Goal: Task Accomplishment & Management: Manage account settings

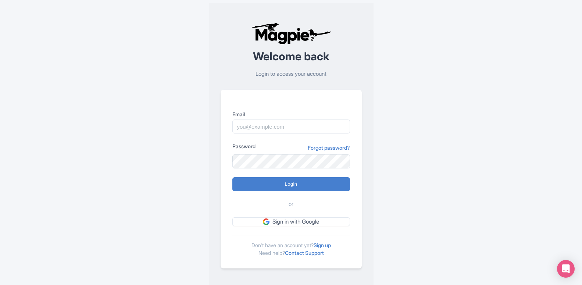
type input "somnath@raynatours.com"
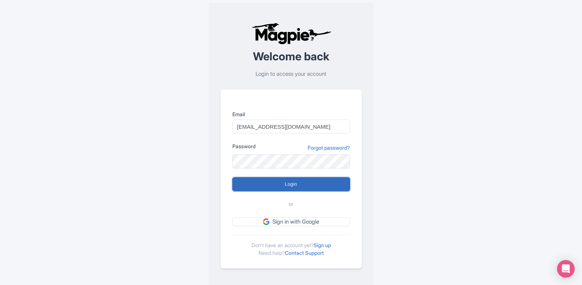
click at [293, 181] on input "Login" at bounding box center [291, 184] width 118 height 14
type input "Logging in..."
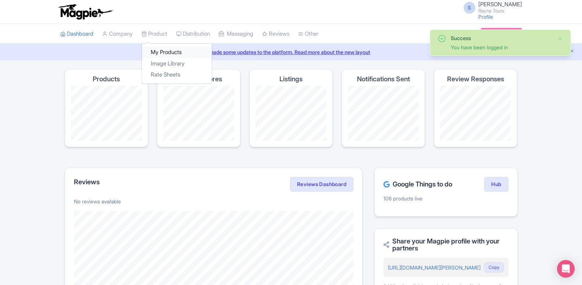
click at [156, 51] on link "My Products" at bounding box center [177, 52] width 70 height 11
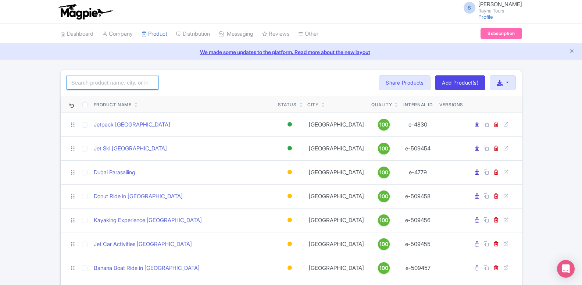
click at [119, 82] on input "search" at bounding box center [113, 83] width 92 height 14
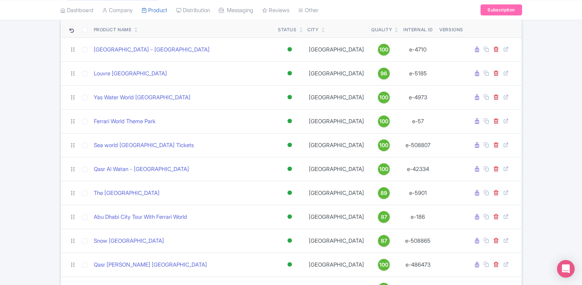
scroll to position [37, 0]
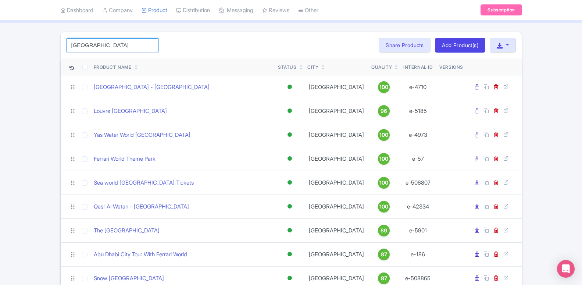
click at [103, 46] on input "abu dhabi" at bounding box center [113, 45] width 92 height 14
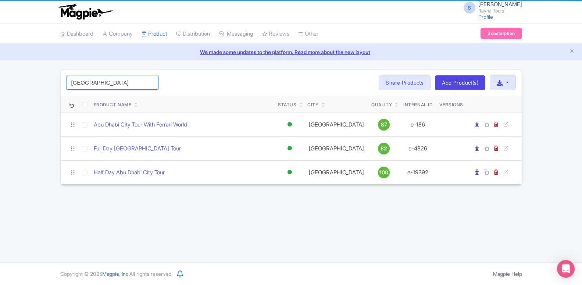
scroll to position [0, 0]
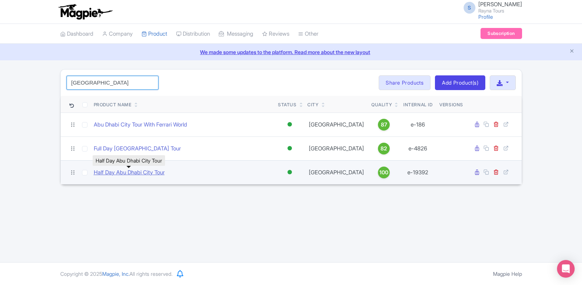
type input "abu dhabi city"
click at [135, 171] on link "Half Day Abu Dhabi City Tour" at bounding box center [129, 172] width 71 height 8
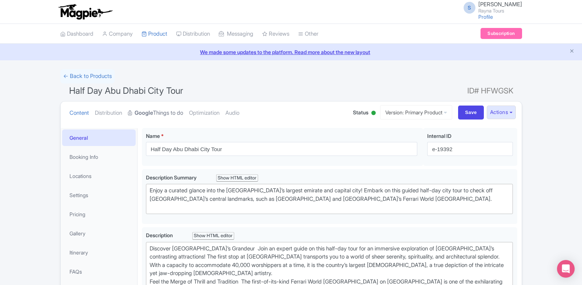
click at [159, 112] on link "Google Things to do" at bounding box center [155, 112] width 55 height 23
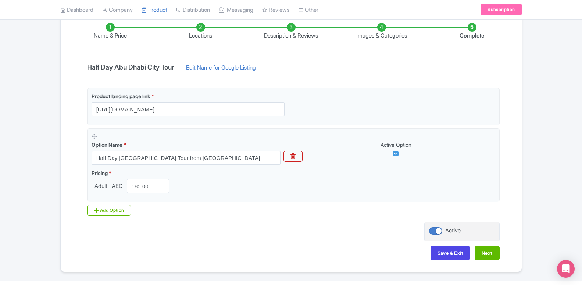
scroll to position [143, 0]
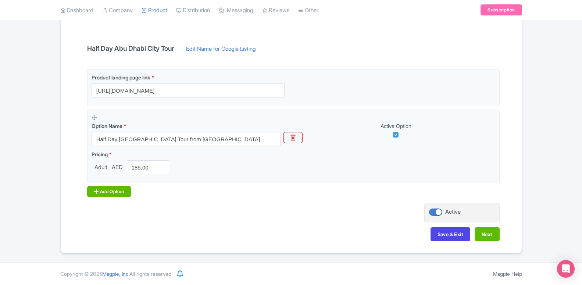
click at [117, 196] on div "Add Option" at bounding box center [109, 191] width 44 height 11
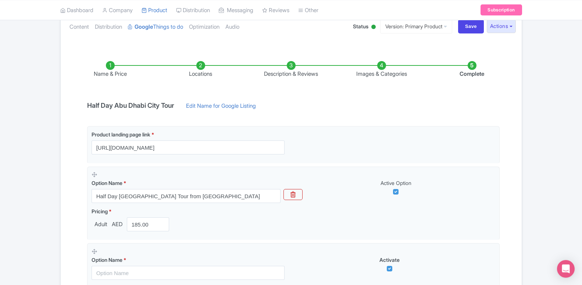
scroll to position [31, 0]
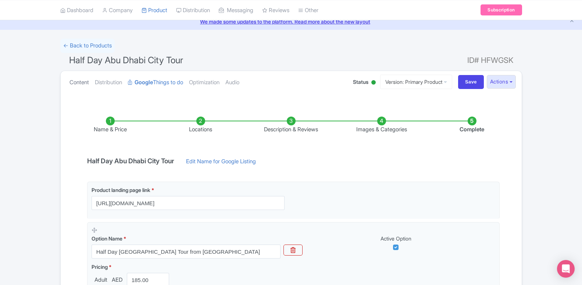
click at [82, 83] on link "Content" at bounding box center [78, 82] width 19 height 23
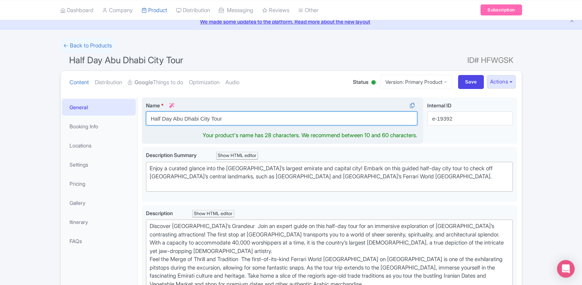
drag, startPoint x: 173, startPoint y: 118, endPoint x: 142, endPoint y: 118, distance: 30.9
click at [146, 118] on input "Half Day Abu Dhabi City Tour" at bounding box center [282, 118] width 272 height 14
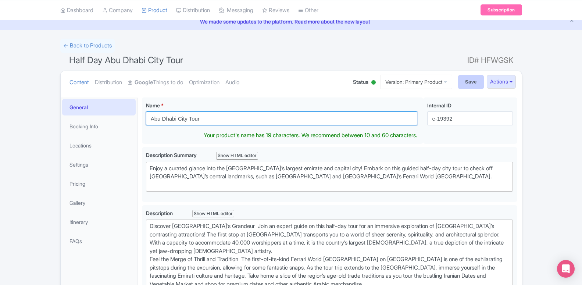
type input "Abu Dhabi City Tour"
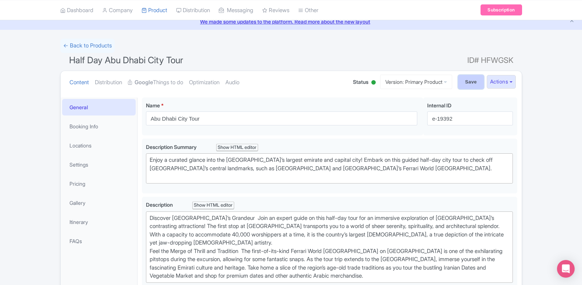
click at [468, 84] on input "Save" at bounding box center [471, 82] width 26 height 14
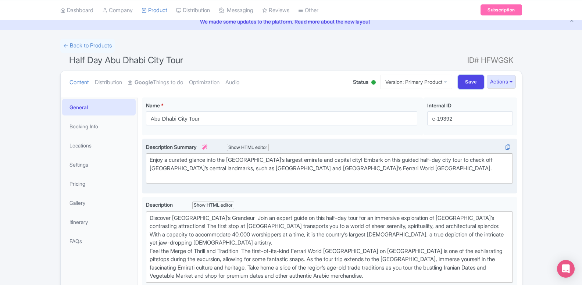
type input "Saving..."
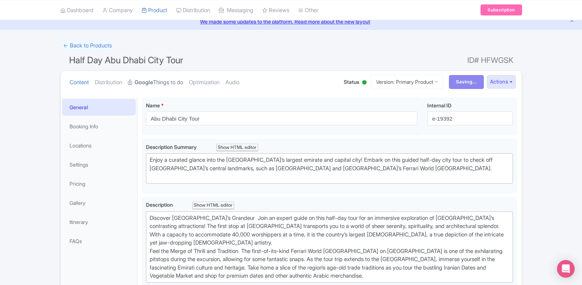
click at [165, 84] on link "Google Things to do" at bounding box center [155, 82] width 55 height 23
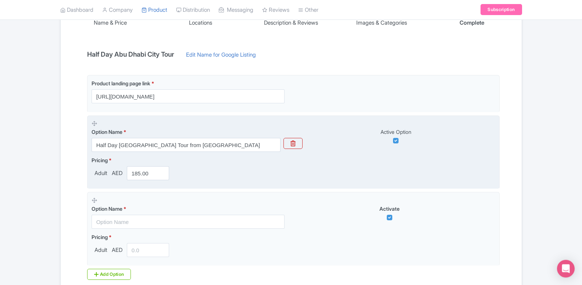
scroll to position [143, 0]
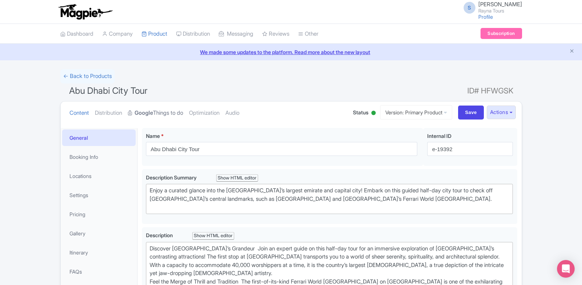
click at [160, 111] on link "Google Things to do" at bounding box center [155, 112] width 55 height 23
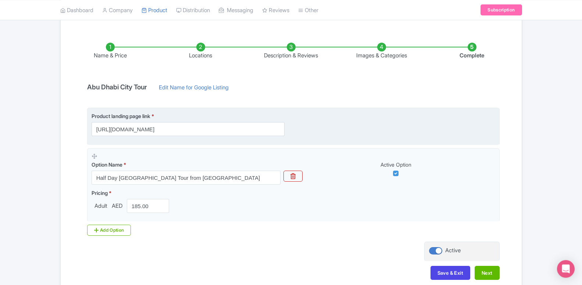
scroll to position [112, 0]
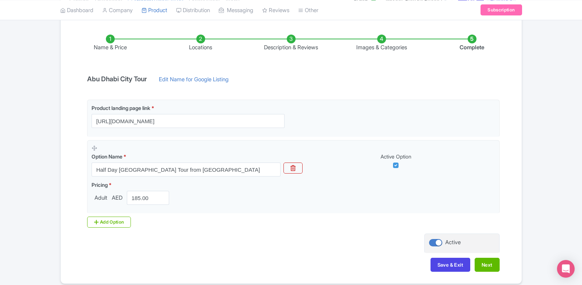
click at [139, 123] on input "[URL][DOMAIN_NAME]" at bounding box center [188, 121] width 193 height 14
click at [139, 123] on input "https://www.raynatours.com/abu-dhabi/city-tours/half-day-abu-dhabi-city-tour-e-…" at bounding box center [188, 121] width 193 height 14
type input "[URL][DOMAIN_NAME]"
click at [101, 222] on div "Add Option" at bounding box center [109, 221] width 44 height 11
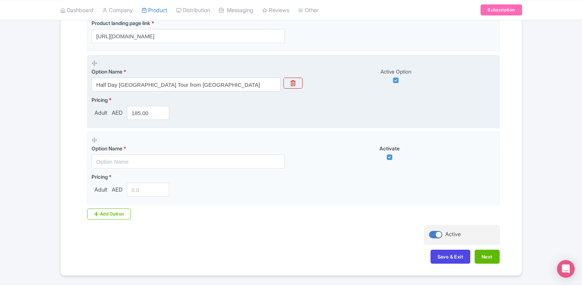
scroll to position [220, 0]
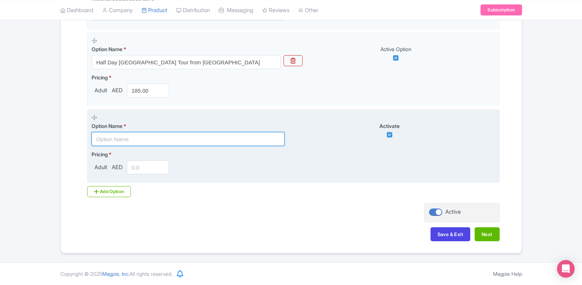
click at [126, 140] on input "text" at bounding box center [188, 139] width 193 height 14
paste input "Book Abu Dhabi City Tour & Get Abu Dhabi Desert Safari for Only 145 AED"
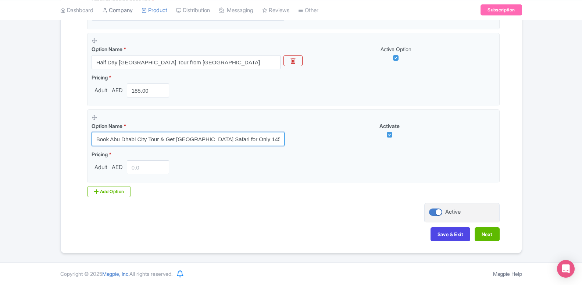
type input "Book Abu Dhabi City Tour & Get Abu Dhabi Desert Safari for Only 145 AED"
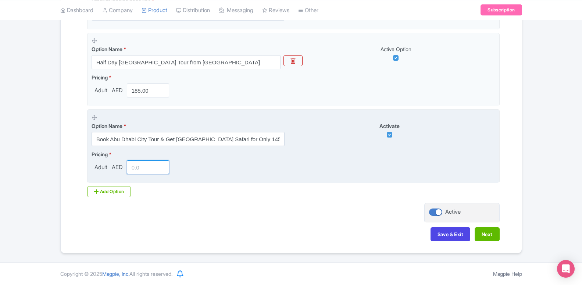
click at [146, 164] on input "number" at bounding box center [148, 167] width 43 height 14
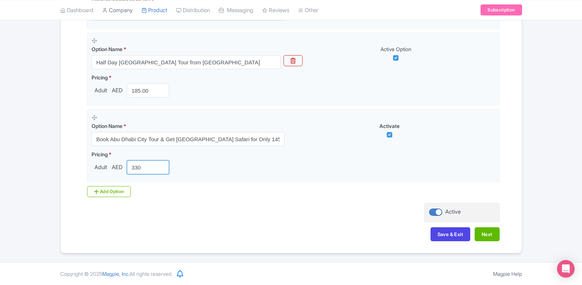
type input "330"
click at [110, 191] on div "Add Option" at bounding box center [109, 191] width 44 height 11
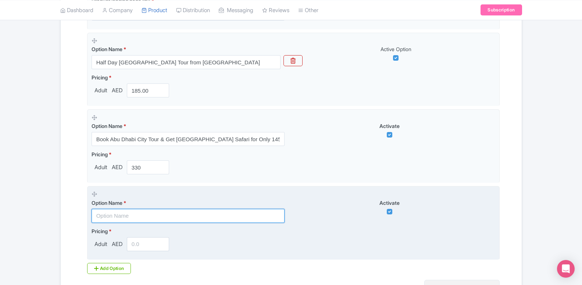
click at [123, 219] on input "text" at bounding box center [188, 216] width 193 height 14
paste input "Book Abu Dhabi City Tour & Get Ferrari World for Only 245 AED"
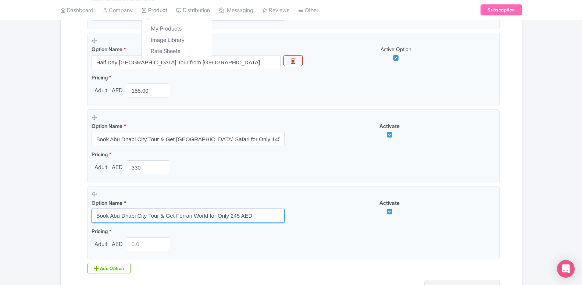
type input "Book Abu Dhabi City Tour & Get Ferrari World for Only 245 AED"
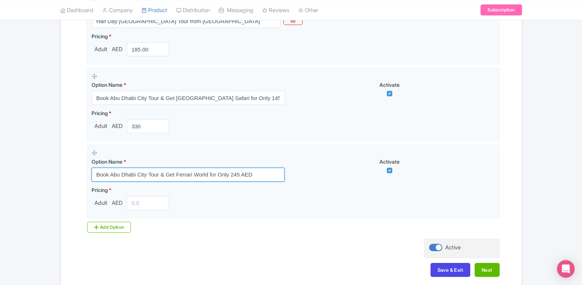
scroll to position [295, 0]
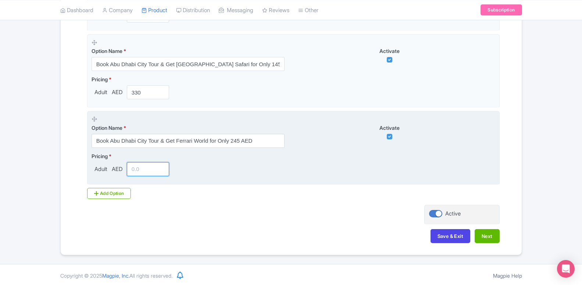
click at [135, 166] on input "number" at bounding box center [148, 169] width 43 height 14
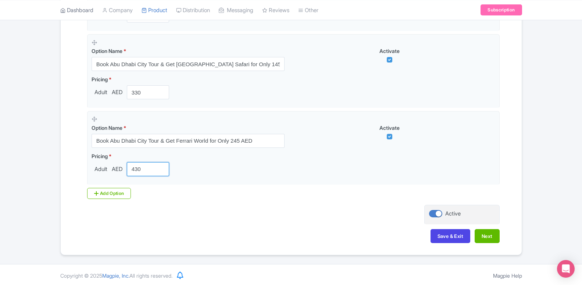
type input "430"
click at [115, 193] on div "Add Option" at bounding box center [109, 193] width 44 height 11
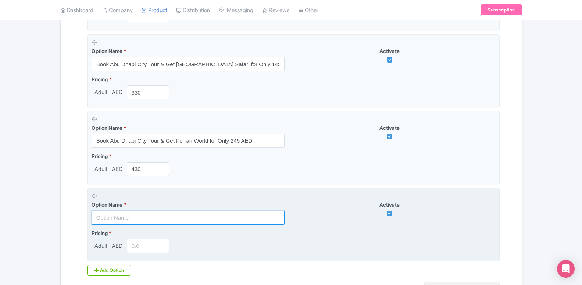
click at [132, 217] on input "text" at bounding box center [188, 218] width 193 height 14
paste input "Book Abu Dhabi City Tour & Get Warner Bros for Only 245 AED"
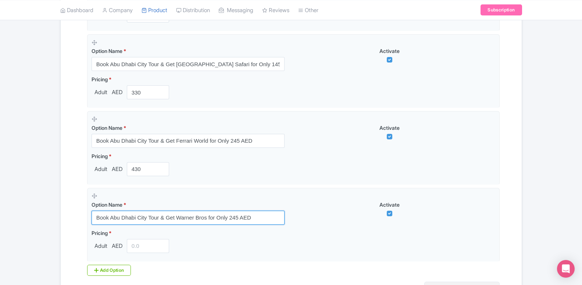
type input "Book Abu Dhabi City Tour & Get Warner Bros for Only 245 AED"
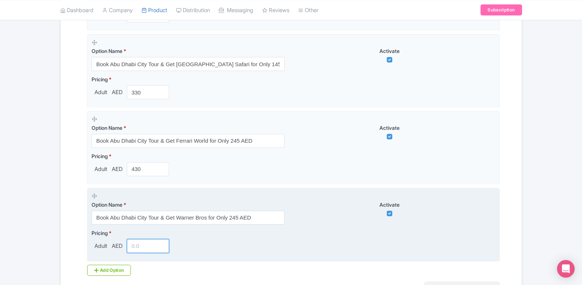
click at [140, 248] on input "number" at bounding box center [148, 246] width 43 height 14
type input "429"
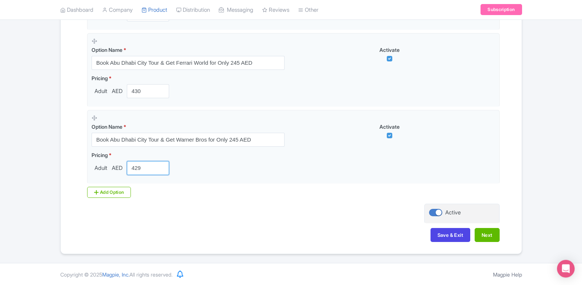
scroll to position [373, 0]
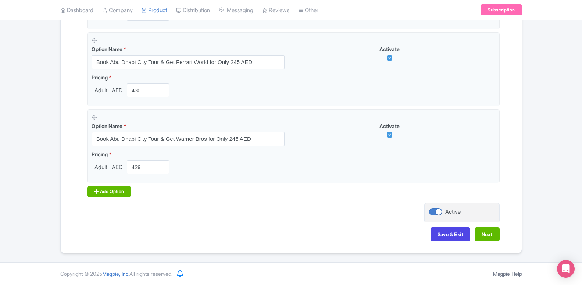
click at [119, 192] on div "Add Option" at bounding box center [109, 191] width 44 height 11
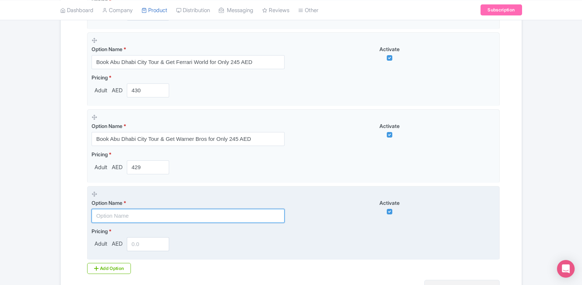
click at [139, 214] on input "text" at bounding box center [188, 216] width 193 height 14
paste input "Book Abu Dhabi City Tour & Get Yas Waterworld for Only 120 AED"
type input "Book Abu Dhabi City Tour & Get Yas Waterworld for Only 120 AED"
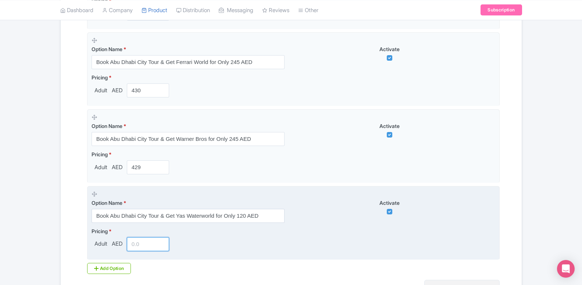
click at [144, 243] on input "number" at bounding box center [148, 244] width 43 height 14
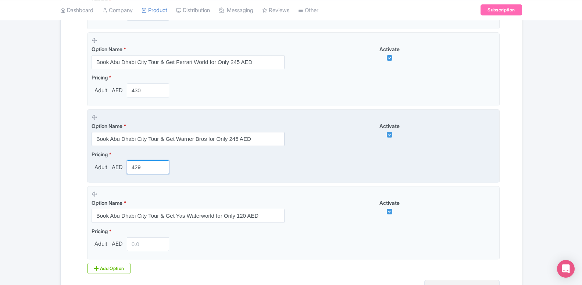
drag, startPoint x: 135, startPoint y: 168, endPoint x: 147, endPoint y: 172, distance: 13.1
click at [147, 172] on input "429" at bounding box center [148, 167] width 43 height 14
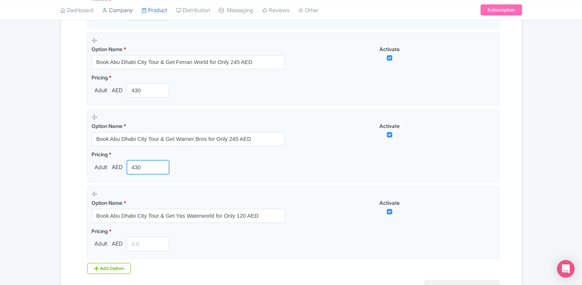
type input "430"
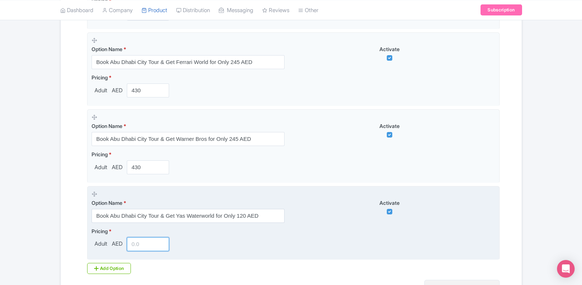
click at [139, 244] on input "number" at bounding box center [148, 244] width 43 height 14
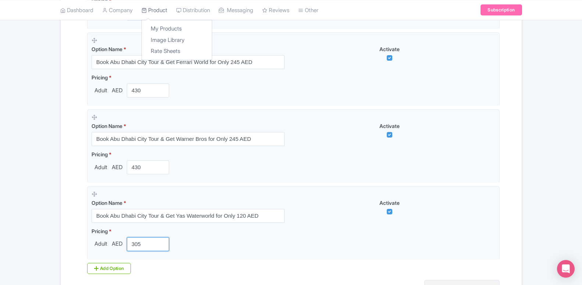
type input "305"
click at [108, 272] on div "Add Option" at bounding box center [109, 268] width 44 height 11
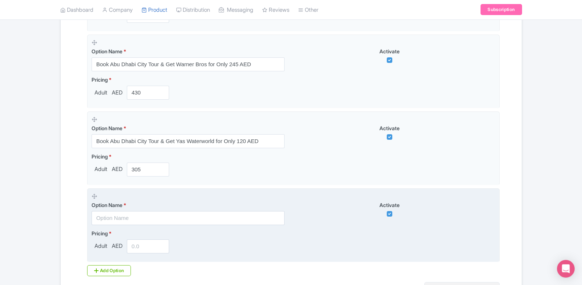
scroll to position [448, 0]
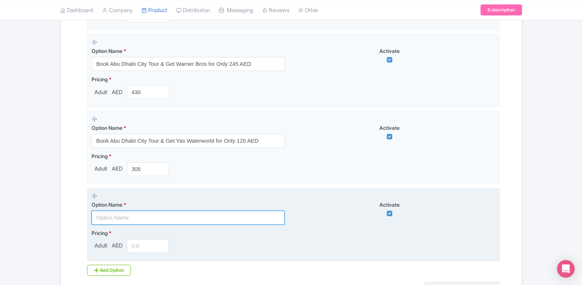
click at [133, 219] on input "text" at bounding box center [188, 218] width 193 height 14
paste input "Book Abu Dhabi City Tour & Get Seaworld for Only 295 AED"
type input "Book Abu Dhabi City Tour & Get Seaworld for Only 295 AED"
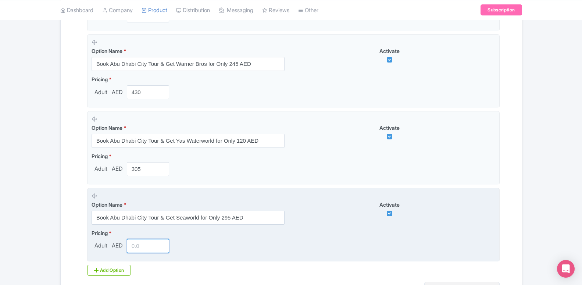
click at [140, 250] on input "number" at bounding box center [148, 246] width 43 height 14
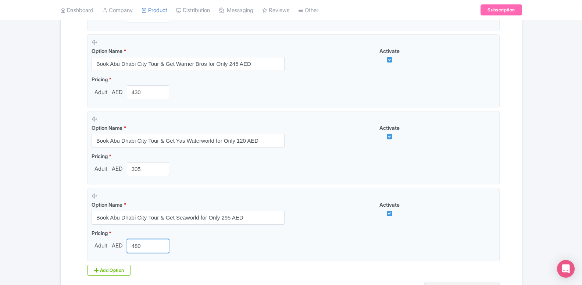
type input "480"
click at [122, 268] on div "Add Option" at bounding box center [109, 270] width 44 height 11
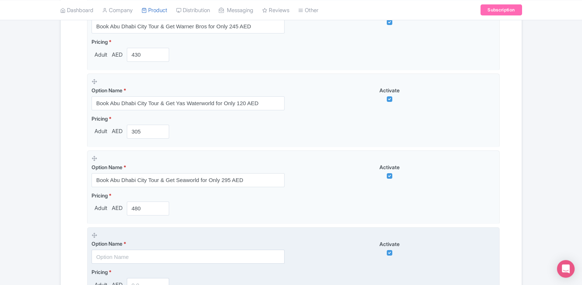
scroll to position [523, 0]
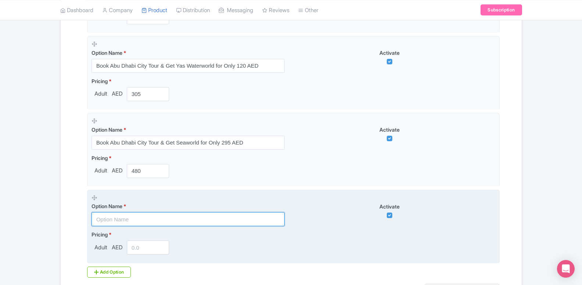
click at [150, 221] on input "text" at bounding box center [188, 219] width 193 height 14
paste input "Book Abu Dhabi City Tour & Get Yas Island Theme Park for Only 265 AED"
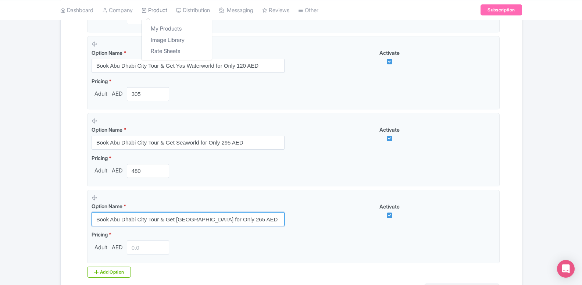
type input "Book Abu Dhabi City Tour & Get Yas Island Theme Park for Only 265 AED"
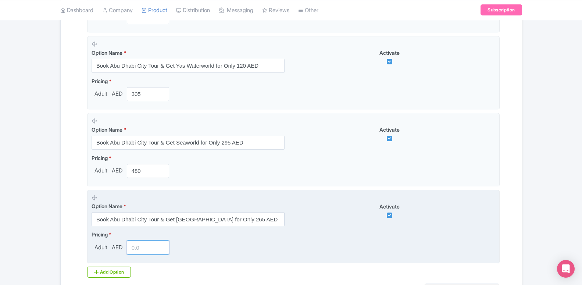
click at [142, 244] on input "number" at bounding box center [148, 247] width 43 height 14
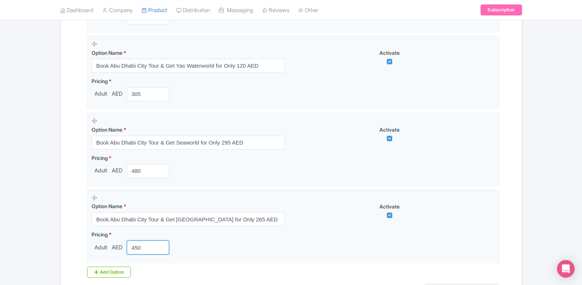
type input "450"
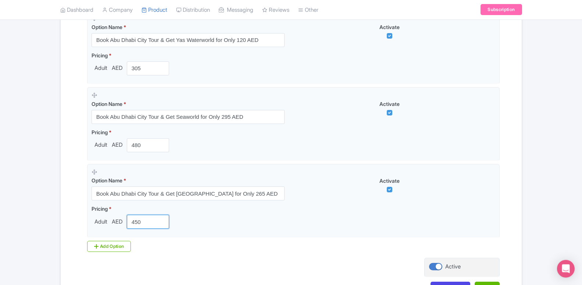
scroll to position [561, 0]
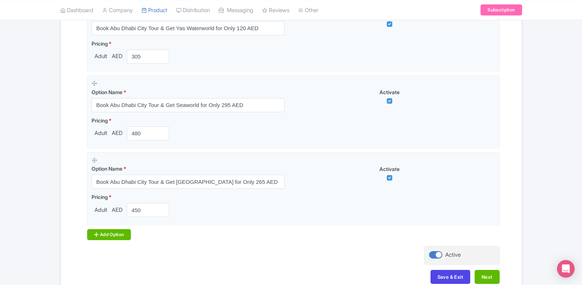
click at [111, 232] on div "Add Option" at bounding box center [109, 234] width 44 height 11
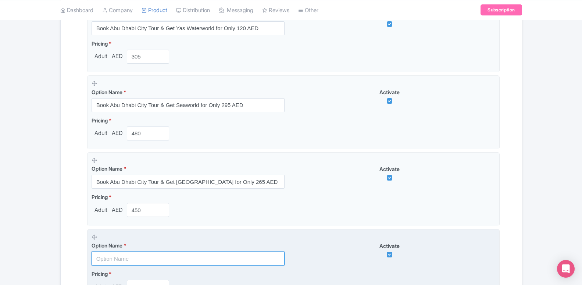
click at [135, 255] on input "text" at bounding box center [188, 258] width 193 height 14
paste input "Book Abu Dhabi City Tour & Get Louvre Museum for Only 15 AED"
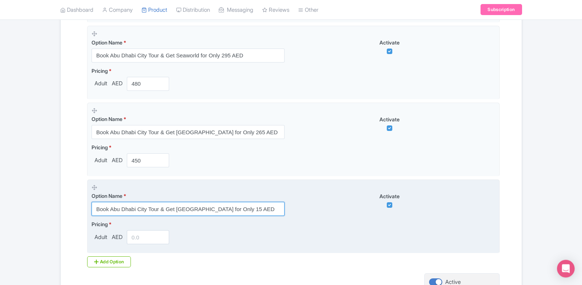
scroll to position [636, 0]
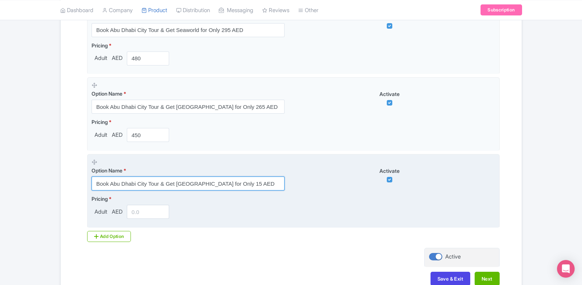
type input "Book Abu Dhabi City Tour & Get Louvre Museum for Only 15 AED"
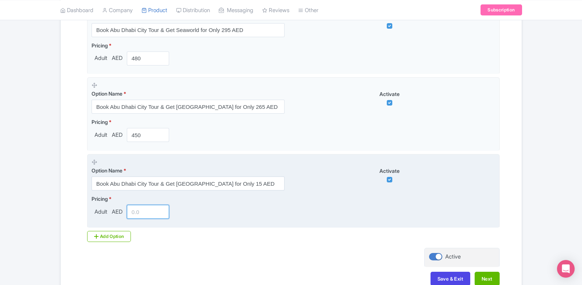
click at [141, 211] on input "number" at bounding box center [148, 212] width 43 height 14
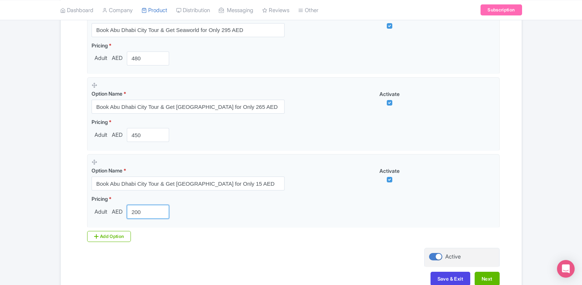
type input "200"
click at [98, 233] on div "Add Option" at bounding box center [109, 236] width 44 height 11
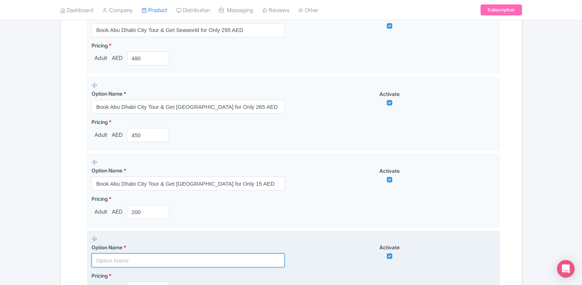
click at [134, 255] on input "text" at bounding box center [188, 260] width 193 height 14
paste input "Book Abu Dhabi City Tour & Get The National Aquarium for Only 55 AED"
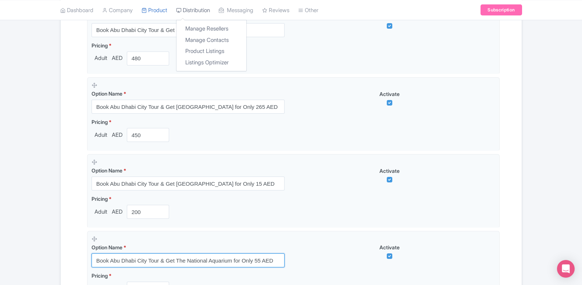
type input "Book Abu Dhabi City Tour & Get The National Aquarium for Only 55 AED"
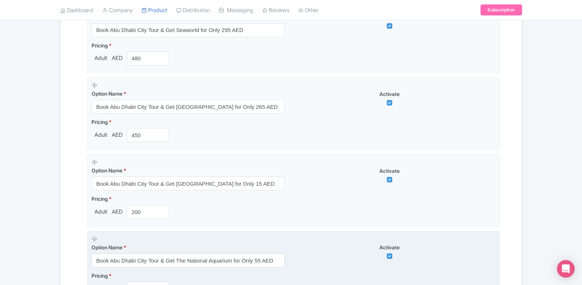
click at [148, 268] on fieldset "Option Name * Book Abu Dhabi City Tour & Get The National Aquarium for Only 55 …" at bounding box center [293, 268] width 412 height 74
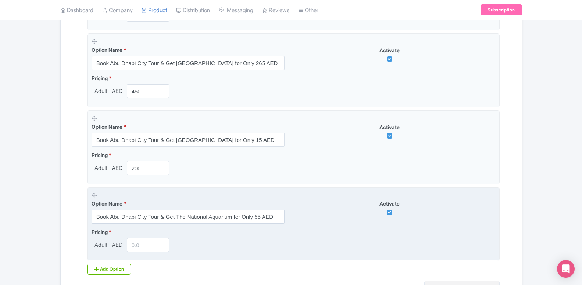
scroll to position [711, 0]
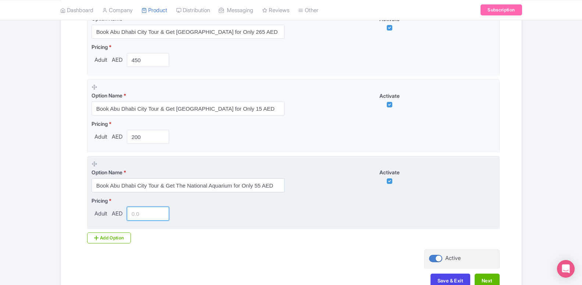
click at [147, 208] on input "number" at bounding box center [148, 214] width 43 height 14
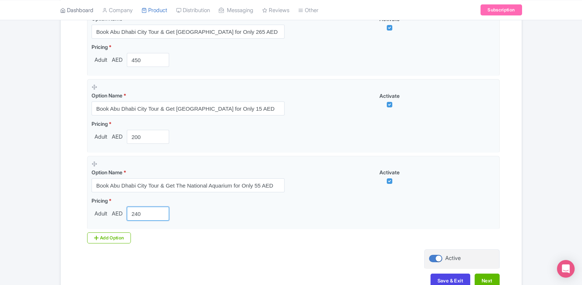
type input "240"
click at [95, 239] on icon at bounding box center [96, 238] width 4 height 6
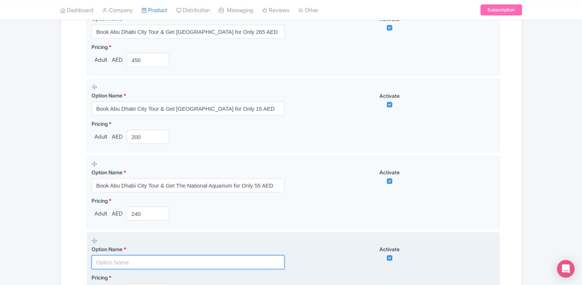
click at [139, 265] on input "text" at bounding box center [188, 262] width 193 height 14
paste input "Book Abu Dhabi City Tour & Get Qasr Al Watan for Only 20 AED"
type input "Book Abu Dhabi City Tour & Get Qasr Al Watan for Only 20 AED"
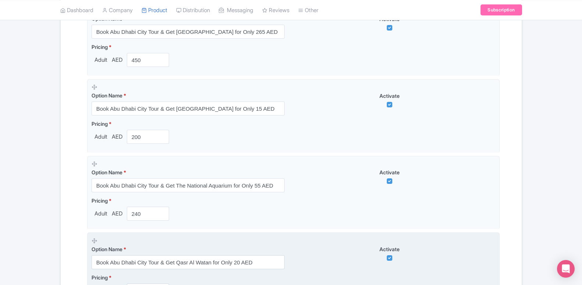
click at [141, 273] on fieldset "Option Name * Book Abu Dhabi City Tour & Get Qasr Al Watan for Only 20 AED Acti…" at bounding box center [293, 269] width 412 height 74
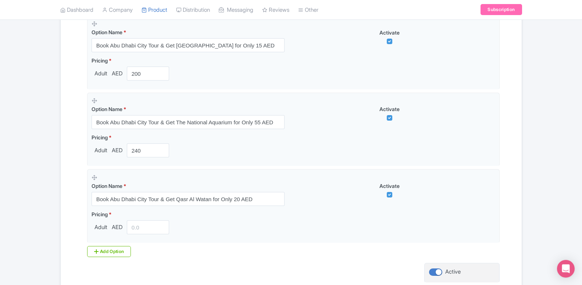
scroll to position [823, 0]
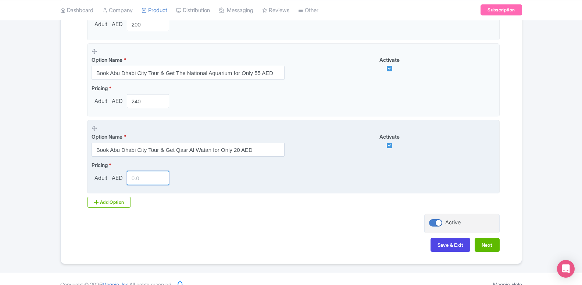
click at [141, 179] on input "number" at bounding box center [148, 178] width 43 height 14
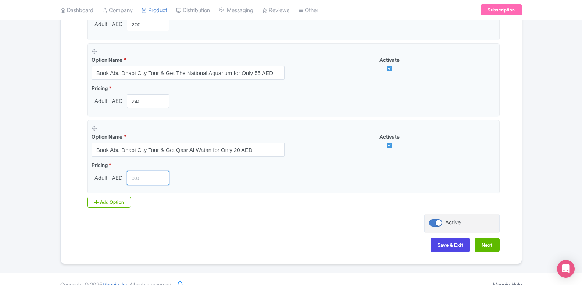
type input "5"
type input "205"
click at [114, 206] on div "Add Option" at bounding box center [109, 202] width 44 height 11
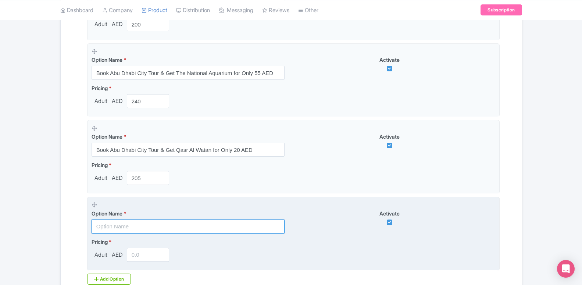
click at [132, 233] on input "text" at bounding box center [188, 226] width 193 height 14
paste input "Book Abu Dhabi City Tour & Get Teamlab Phenomena for Only 55 AED"
type input "Book Abu Dhabi City Tour & Get Teamlab Phenomena for Only 55 AED"
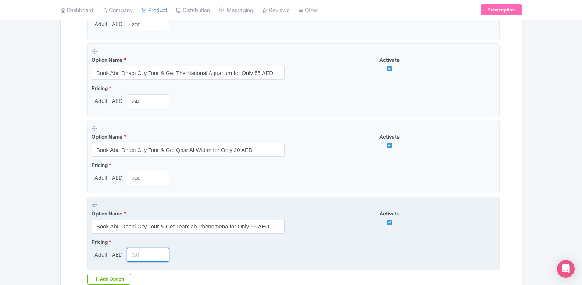
click at [139, 251] on input "number" at bounding box center [148, 255] width 43 height 14
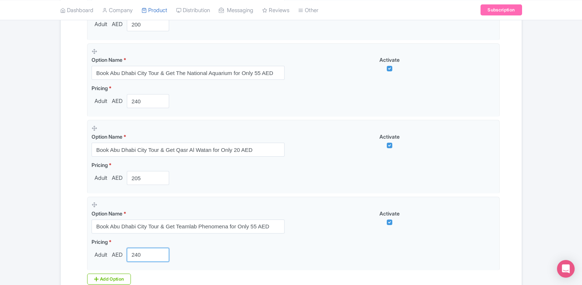
type input "240"
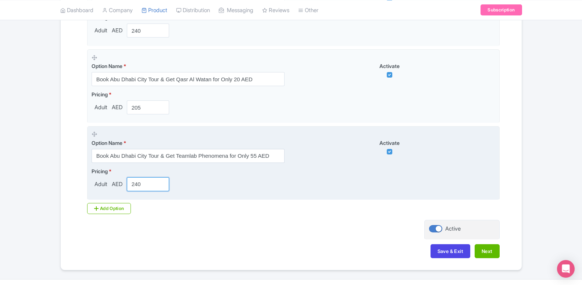
scroll to position [911, 0]
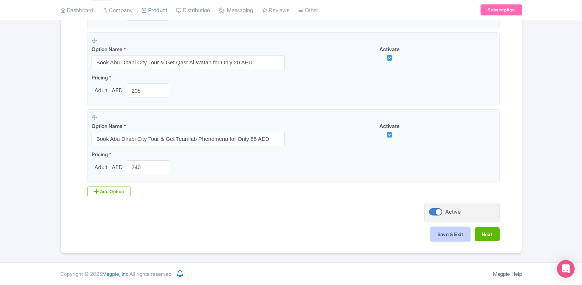
click at [456, 235] on button "Save & Exit" at bounding box center [450, 234] width 40 height 14
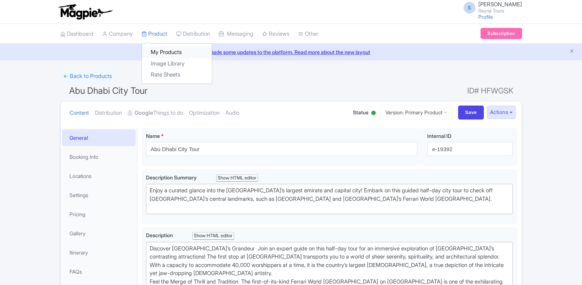
click at [162, 52] on link "My Products" at bounding box center [177, 52] width 70 height 11
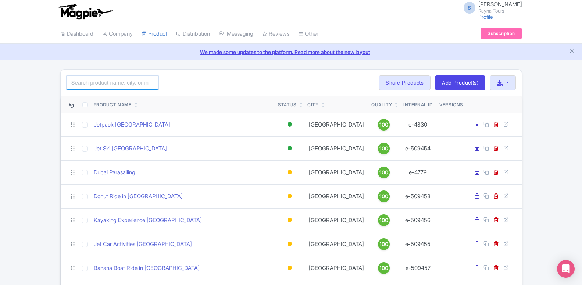
click at [117, 84] on input "search" at bounding box center [113, 83] width 92 height 14
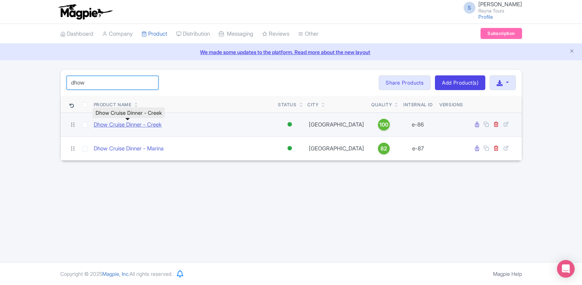
type input "dhow"
click at [119, 123] on link "Dhow Cruise Dinner - Creek" at bounding box center [128, 125] width 68 height 8
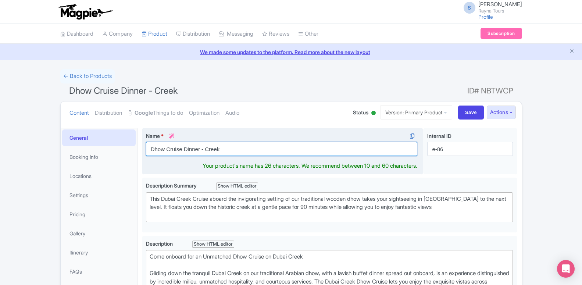
drag, startPoint x: 198, startPoint y: 148, endPoint x: 251, endPoint y: 148, distance: 53.3
click at [251, 148] on input "Dhow Cruise Dinner - Creek" at bounding box center [282, 149] width 272 height 14
click at [205, 150] on input "Dhow Cruise Dinner - Creek" at bounding box center [282, 149] width 272 height 14
drag, startPoint x: 201, startPoint y: 147, endPoint x: 237, endPoint y: 143, distance: 36.6
click at [237, 143] on input "Dhow Cruise Dinner - Creek" at bounding box center [282, 149] width 272 height 14
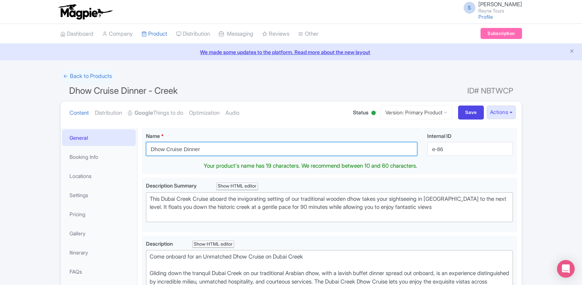
type input "Dhow Cruise Dinner"
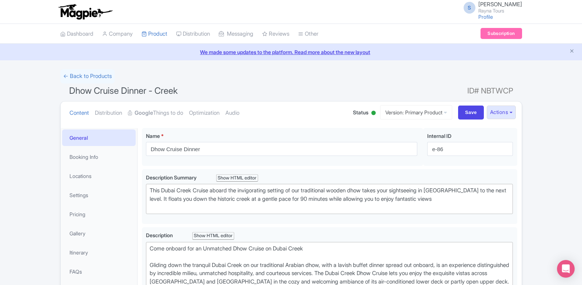
click at [456, 111] on div "Save" at bounding box center [471, 112] width 32 height 14
click at [460, 114] on input "Save" at bounding box center [471, 112] width 26 height 14
type input "Saving..."
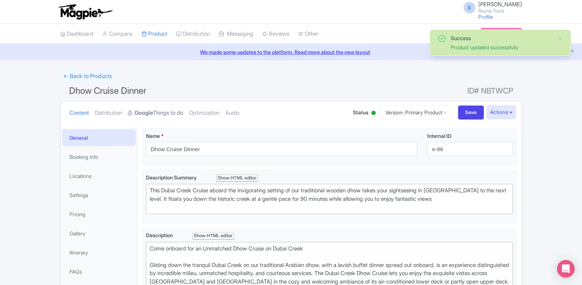
click at [164, 117] on link "Google Things to do" at bounding box center [155, 112] width 55 height 23
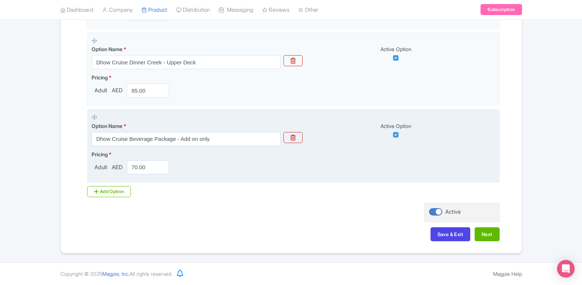
scroll to position [307, 0]
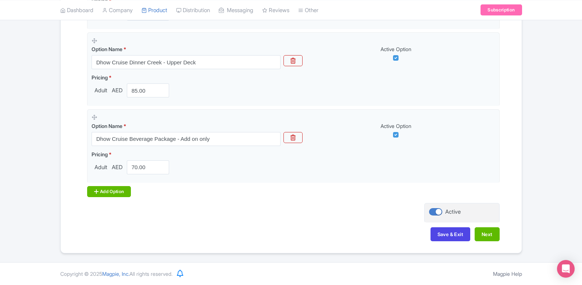
click at [116, 189] on div "Add Option" at bounding box center [109, 191] width 44 height 11
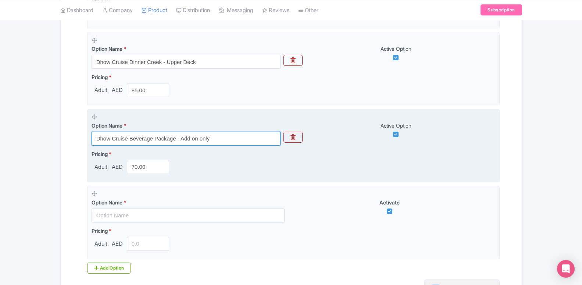
click at [145, 142] on input "Dhow Cruise Beverage Package - Add on only" at bounding box center [186, 139] width 189 height 14
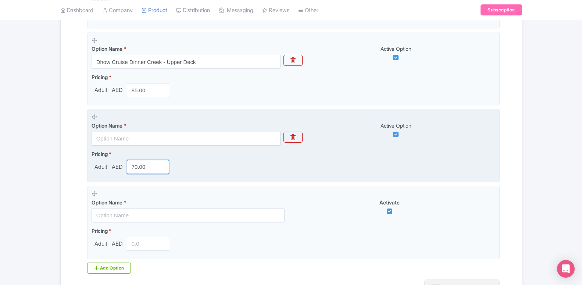
click at [135, 171] on input "70.00" at bounding box center [148, 167] width 43 height 14
click at [143, 140] on input "text" at bounding box center [186, 139] width 189 height 14
paste input "Musandam Dibba Tour"
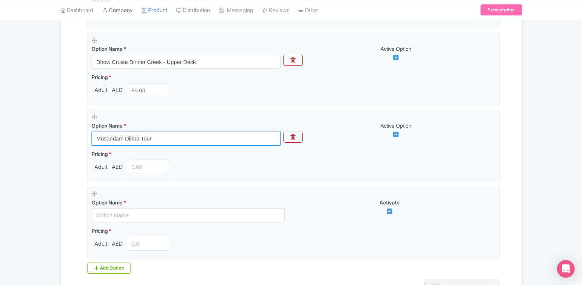
type input "Musandam Dibba Tour"
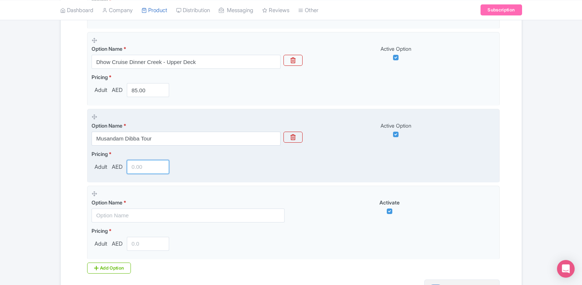
click at [141, 168] on input "number" at bounding box center [148, 167] width 43 height 14
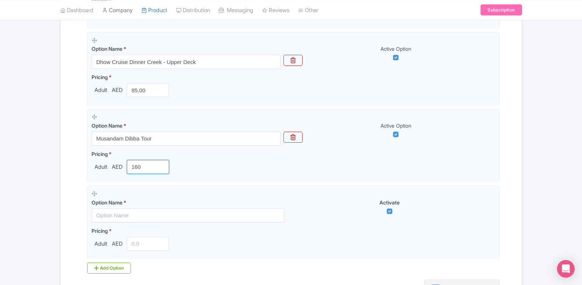
type input "160"
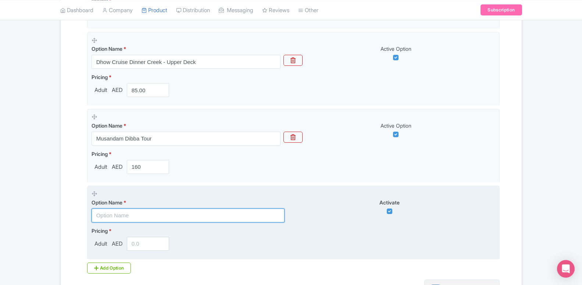
click at [143, 218] on input "text" at bounding box center [188, 215] width 193 height 14
paste input "Sunset Dhow Cruise with Dinner (Mon, Sat)"
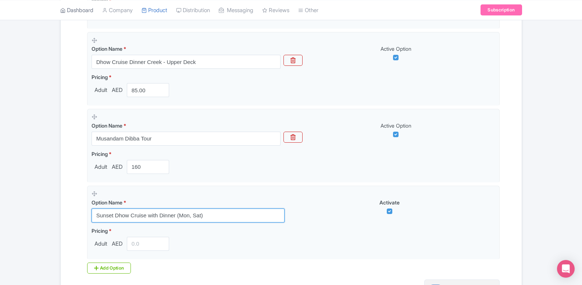
type input "Sunset Dhow Cruise with Dinner (Mon, Sat)"
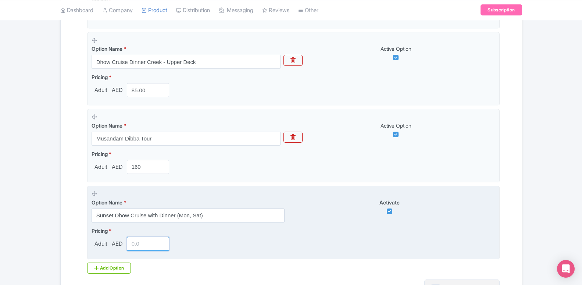
click at [135, 242] on input "number" at bounding box center [148, 244] width 43 height 14
type input "95"
click at [261, 255] on fieldset "Option Name * Sunset Dhow Cruise with Dinner (Mon, Sat) Activate Pricing * Adul…" at bounding box center [293, 223] width 412 height 74
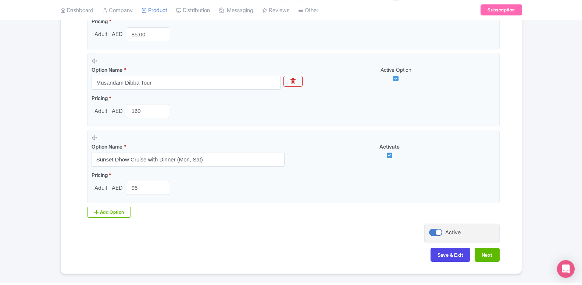
scroll to position [383, 0]
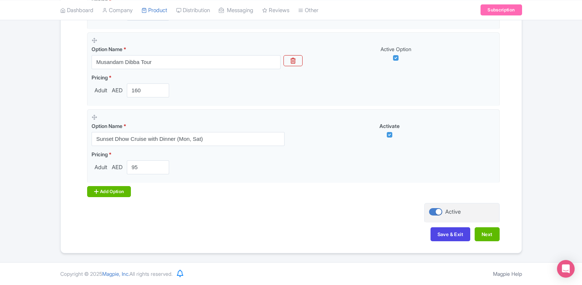
click at [126, 194] on div "Add Option" at bounding box center [109, 191] width 44 height 11
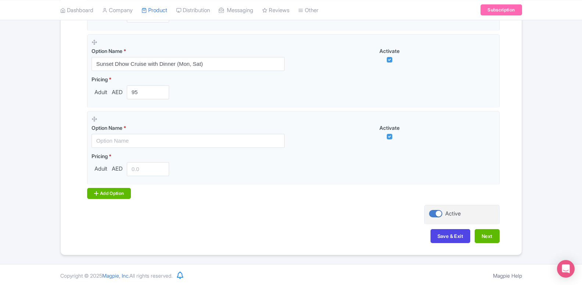
click at [116, 194] on div "Add Option" at bounding box center [109, 193] width 44 height 11
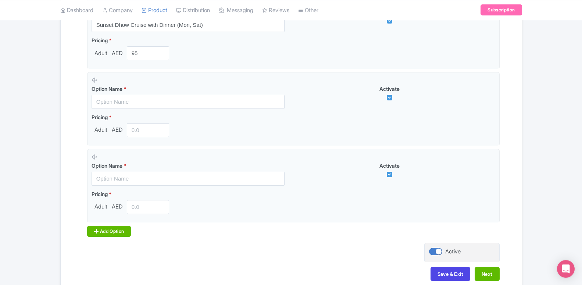
scroll to position [533, 0]
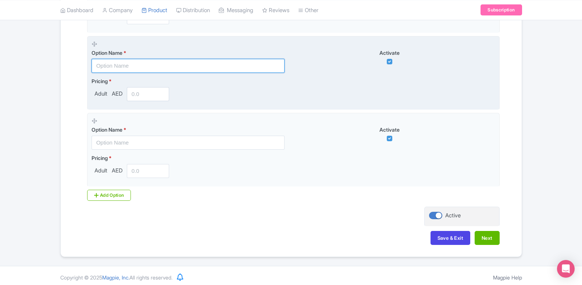
click at [118, 67] on input "text" at bounding box center [188, 66] width 193 height 14
paste input "Book Dhow Cruise & Dubai Frame for only AED 15"
type input "Book Dhow Cruise & Dubai Frame for only AED 15"
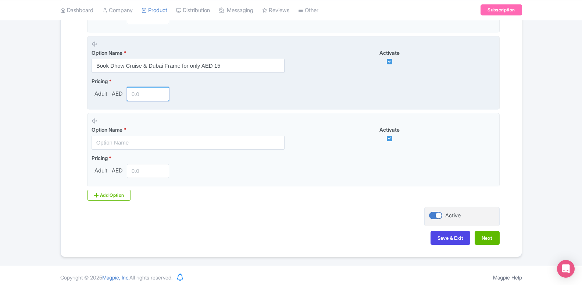
click at [143, 96] on input "number" at bounding box center [148, 94] width 43 height 14
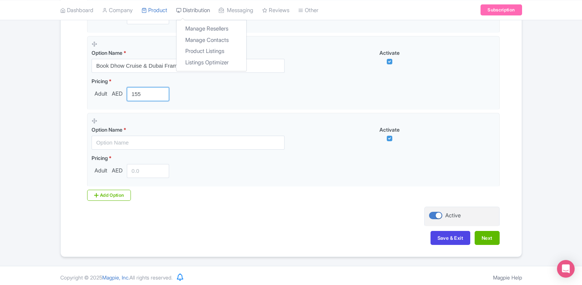
type input "155"
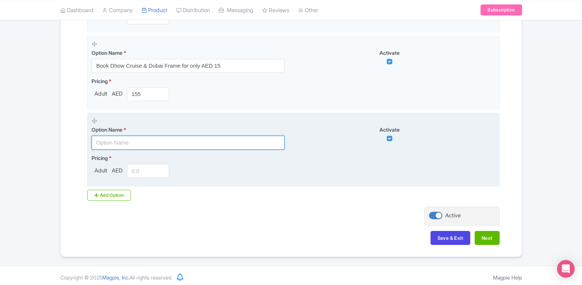
click at [140, 141] on input "text" at bounding box center [188, 143] width 193 height 14
click at [169, 140] on input "text" at bounding box center [188, 143] width 193 height 14
paste input "Book Dhow Cruise & IMG Worlds for only AED 150"
type input "Book Dhow Cruise & IMG Worlds for only AED 150"
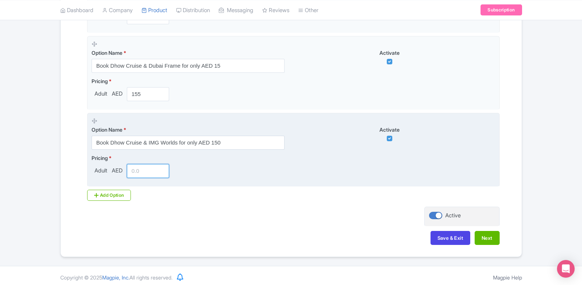
click at [148, 170] on input "number" at bounding box center [148, 171] width 43 height 14
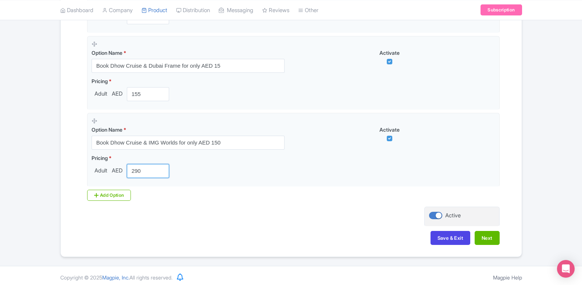
type input "290"
click at [105, 197] on div "Add Option" at bounding box center [109, 195] width 44 height 11
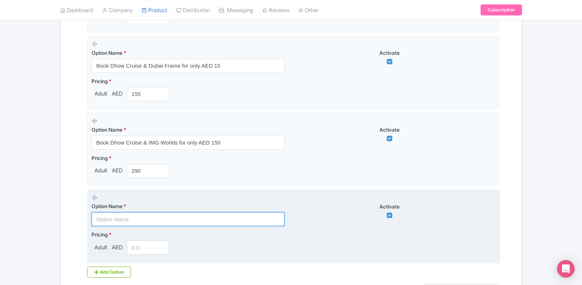
click at [132, 219] on input "text" at bounding box center [188, 219] width 193 height 14
paste input "Book Dhow Cruise & AYA Universe for only AED 50"
type input "Book Dhow Cruise & AYA Universe for only AED 50"
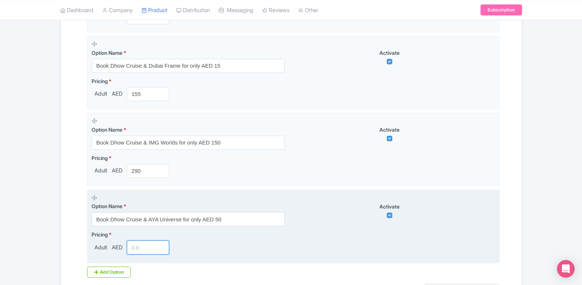
click at [148, 246] on input "number" at bounding box center [148, 247] width 43 height 14
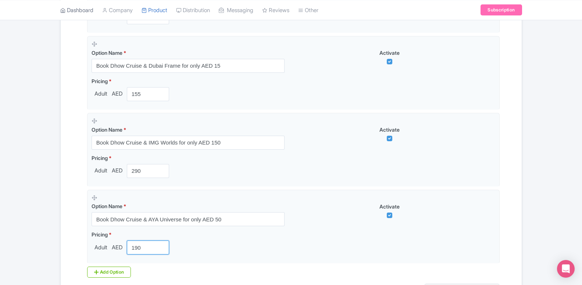
type input "190"
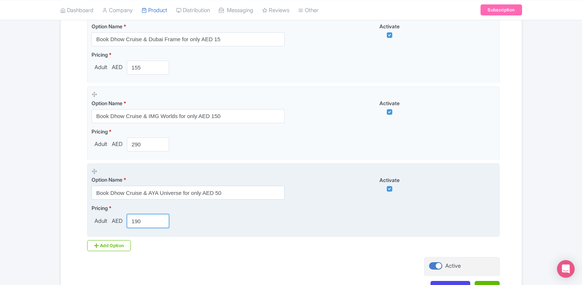
scroll to position [614, 0]
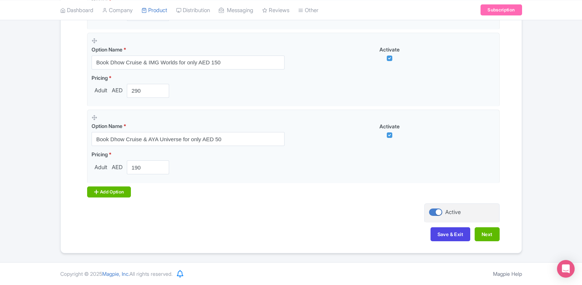
click at [112, 193] on div "Add Option" at bounding box center [109, 191] width 44 height 11
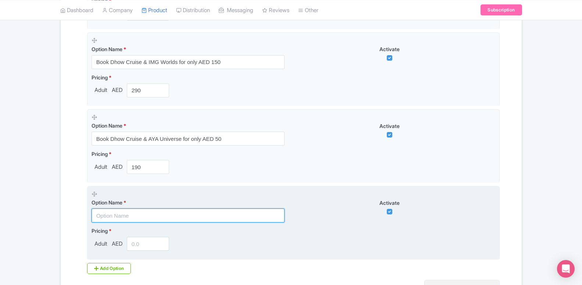
click at [119, 215] on input "text" at bounding box center [188, 215] width 193 height 14
paste input "Book Dhow Cruise & Atlantis Aquaventure for only AED 225"
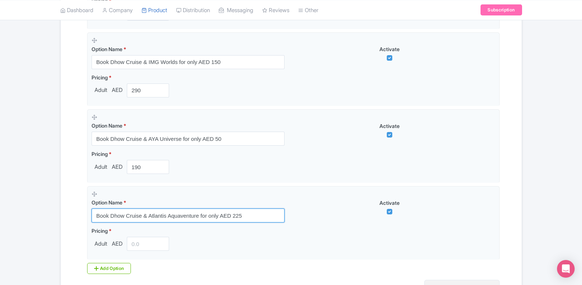
type input "Book Dhow Cruise & Atlantis Aquaventure for only AED 225"
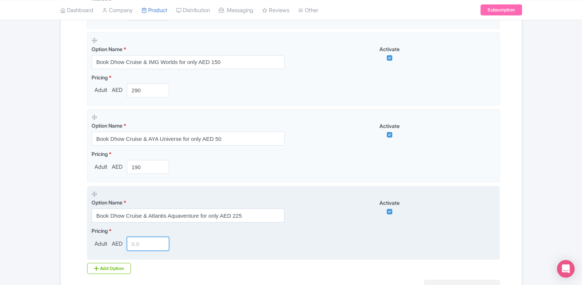
click at [143, 243] on input "number" at bounding box center [148, 244] width 43 height 14
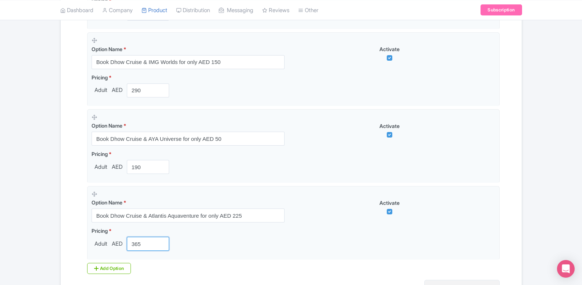
type input "365"
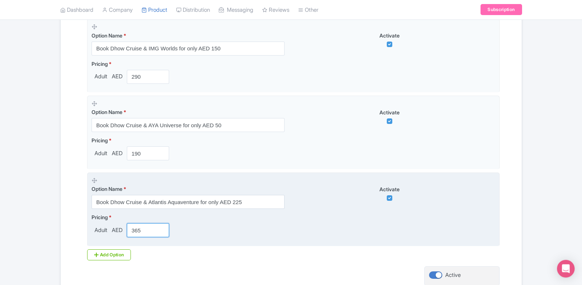
scroll to position [651, 0]
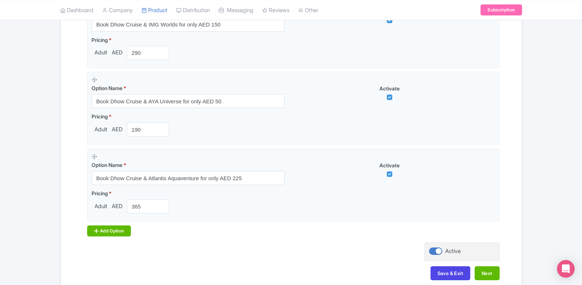
click at [113, 226] on div "Add Option" at bounding box center [109, 230] width 44 height 11
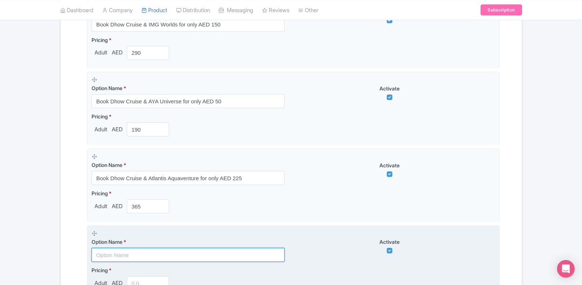
click at [124, 250] on input "text" at bounding box center [188, 255] width 193 height 14
paste input "Book Dhow Cruise & Dubai Aquarium for only AED 95"
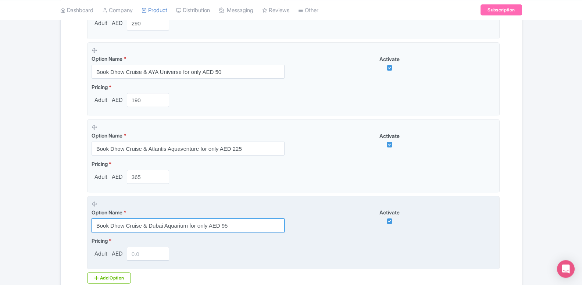
scroll to position [726, 0]
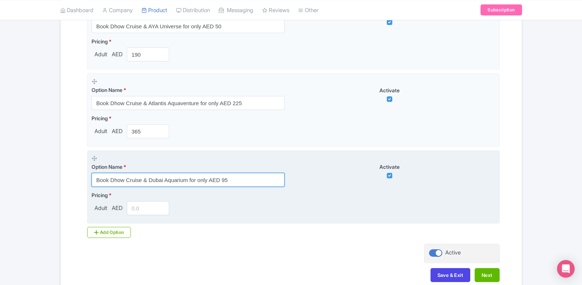
type input "Book Dhow Cruise & Dubai Aquarium for only AED 95"
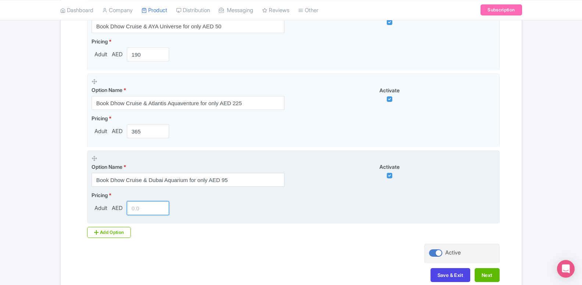
click at [131, 207] on input "number" at bounding box center [148, 208] width 43 height 14
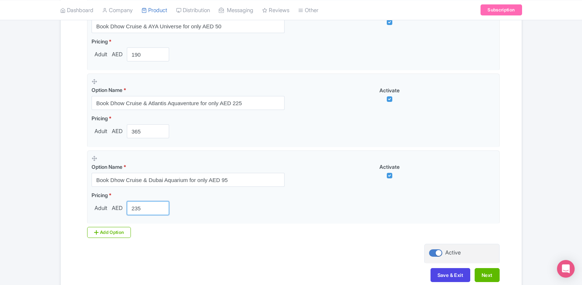
type input "235"
click at [123, 233] on div "Add Option" at bounding box center [109, 232] width 44 height 11
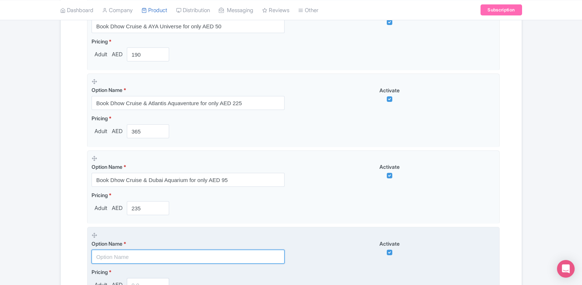
click at [147, 256] on input "text" at bounding box center [188, 257] width 193 height 14
paste input "Book Dhow Cruise & Burj Khalifa for only AED 100"
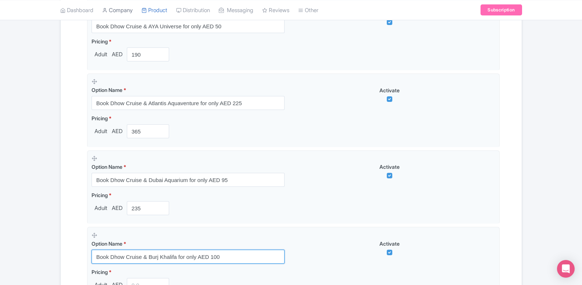
type input "Book Dhow Cruise & Burj Khalifa for only AED 100"
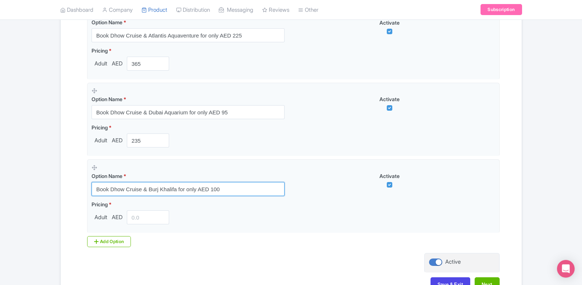
scroll to position [839, 0]
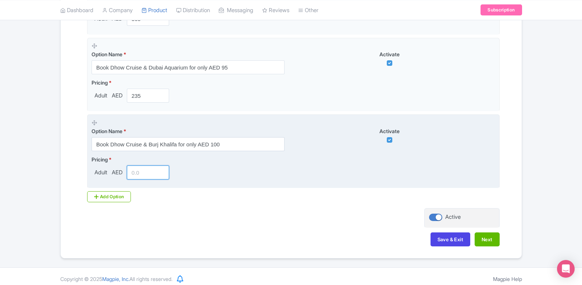
click at [145, 173] on input "number" at bounding box center [148, 172] width 43 height 14
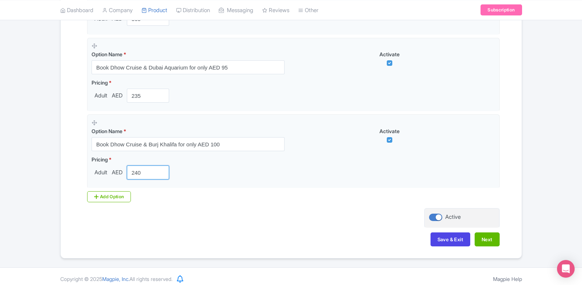
type input "240"
click at [127, 198] on div "Add Option" at bounding box center [109, 196] width 44 height 11
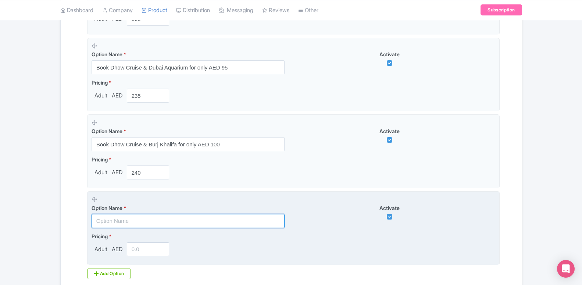
click at [148, 221] on input "text" at bounding box center [188, 221] width 193 height 14
paste input "Book Dhow Cruise & Ski Dubai for only AED 150"
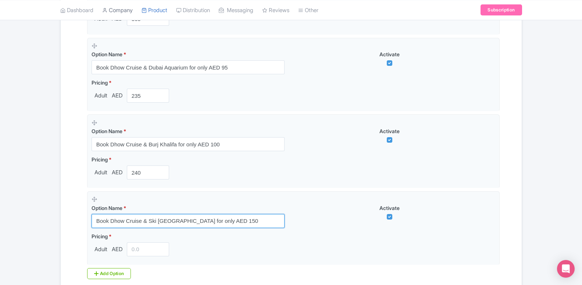
type input "Book Dhow Cruise & Ski Dubai for only AED 150"
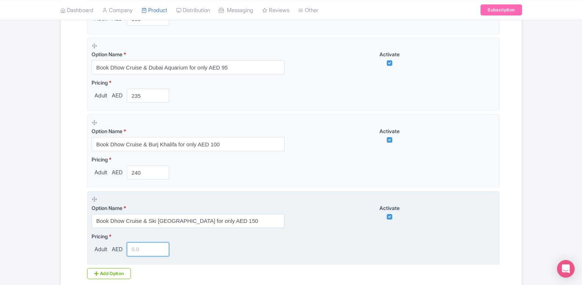
click at [142, 246] on input "number" at bounding box center [148, 249] width 43 height 14
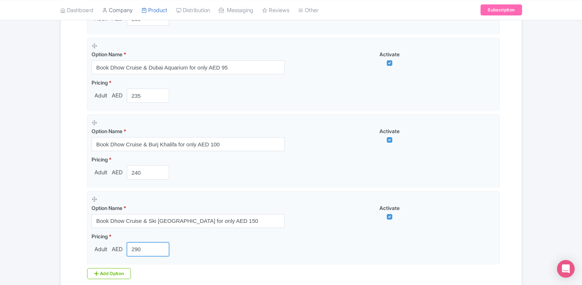
type input "290"
click at [117, 270] on div "Add Option" at bounding box center [109, 273] width 44 height 11
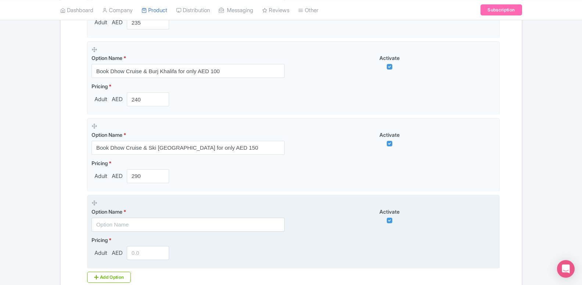
scroll to position [914, 0]
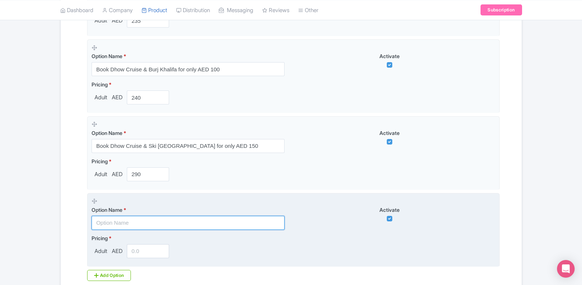
click at [160, 227] on input "text" at bounding box center [188, 223] width 193 height 14
paste input "Book Dhow Cruise & House of Hype for only AED 90"
type input "Book Dhow Cruise & House of Hype for only AED 90"
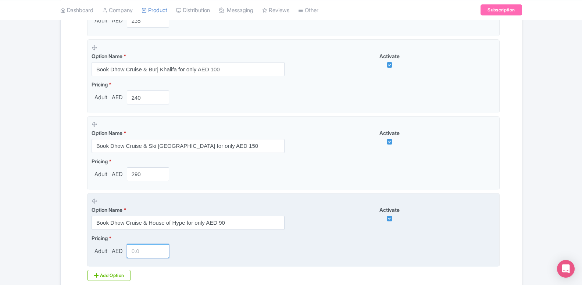
click at [144, 253] on input "number" at bounding box center [148, 251] width 43 height 14
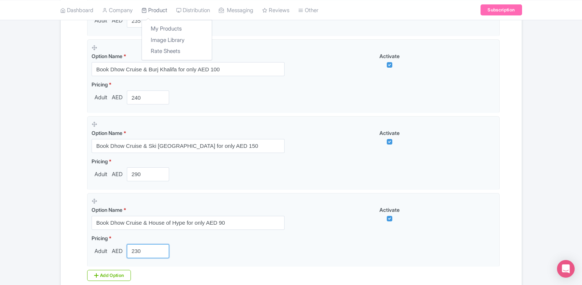
type input "230"
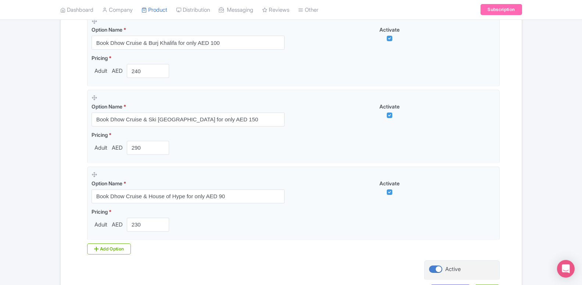
scroll to position [951, 0]
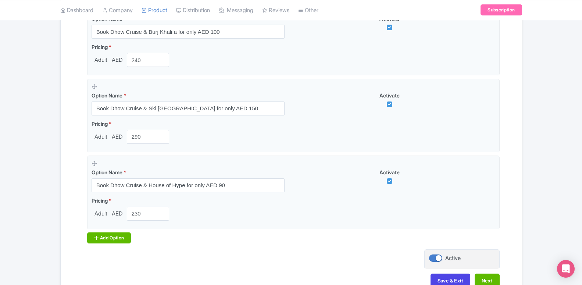
click at [112, 241] on div "Add Option" at bounding box center [109, 237] width 44 height 11
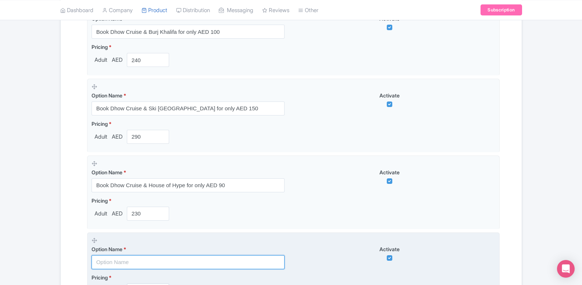
click at [126, 262] on input "text" at bounding box center [188, 262] width 193 height 14
paste input "Book Dhow Cruise & Evening Desert Safari for only AED 95"
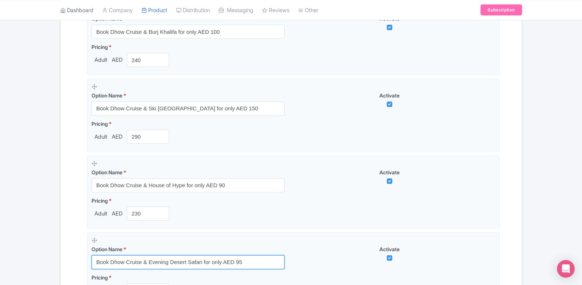
type input "Book Dhow Cruise & Evening Desert Safari for only AED 95"
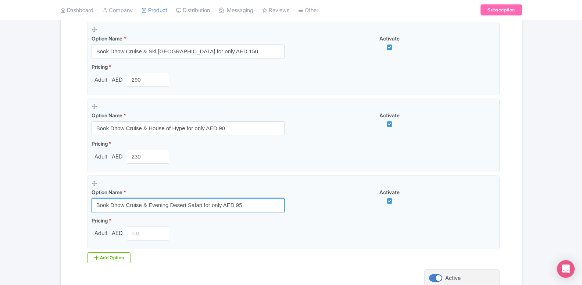
scroll to position [1026, 0]
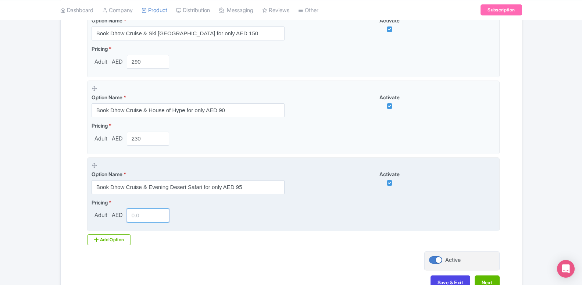
click at [134, 221] on input "number" at bounding box center [148, 215] width 43 height 14
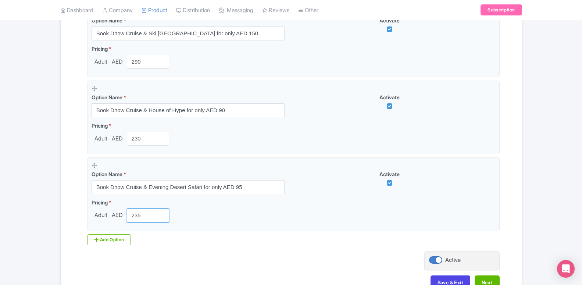
type input "235"
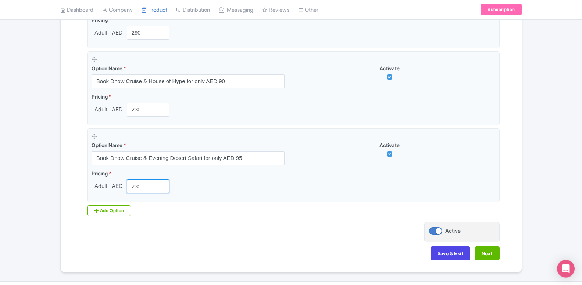
scroll to position [1064, 0]
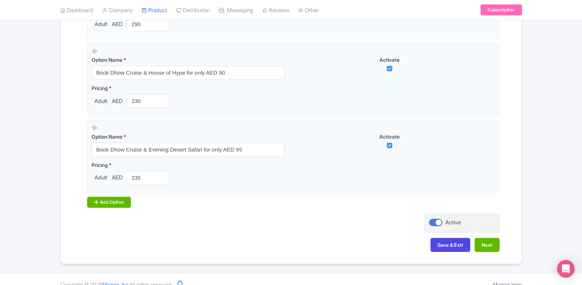
click at [100, 205] on div "Add Option" at bounding box center [109, 202] width 44 height 11
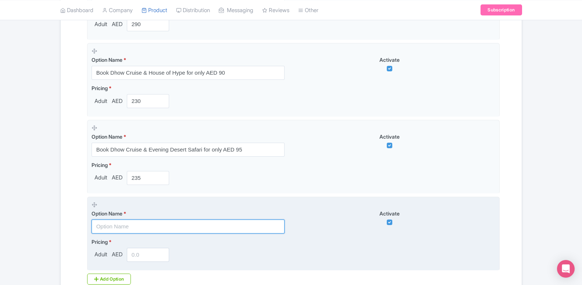
click at [143, 225] on input "text" at bounding box center [188, 226] width 193 height 14
paste input "Book Dhow Cruise & Dubai City for only AED 25"
type input "Book Dhow Cruise & Dubai City for only AED 25"
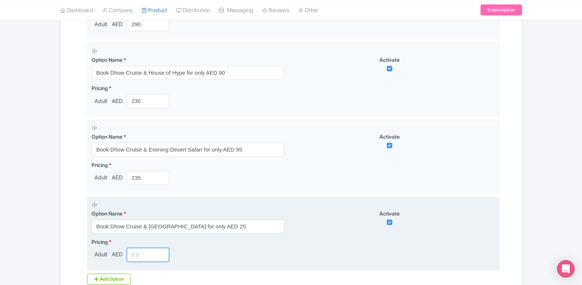
click at [139, 255] on input "number" at bounding box center [148, 255] width 43 height 14
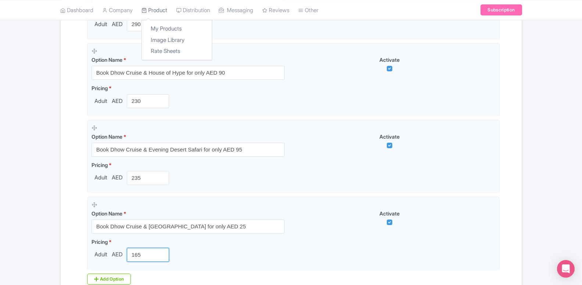
type input "165"
click at [111, 280] on div "Add Option" at bounding box center [109, 278] width 44 height 11
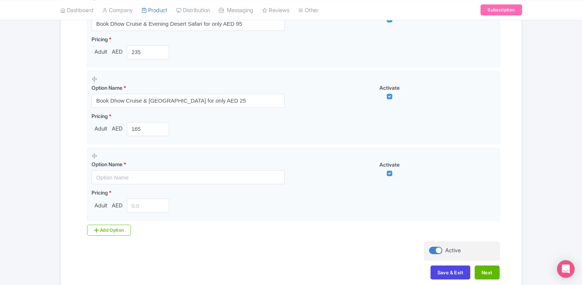
scroll to position [1214, 0]
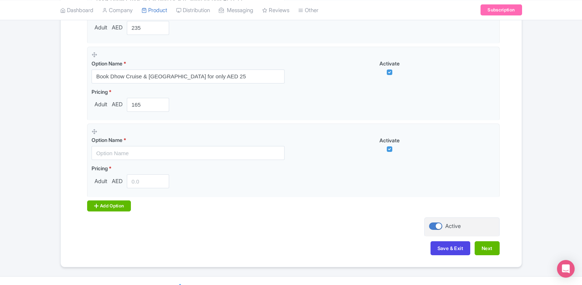
click at [120, 210] on div "Add Option" at bounding box center [109, 205] width 44 height 11
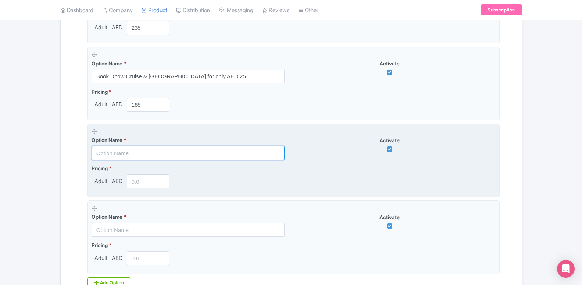
click at [108, 158] on input "text" at bounding box center [188, 153] width 193 height 14
paste input "Book Dhow Cruise & Hot Air Balloon for only AED 675"
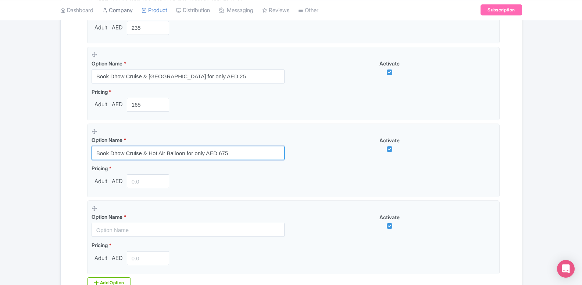
type input "Book Dhow Cruise & Hot Air Balloon for only AED 675"
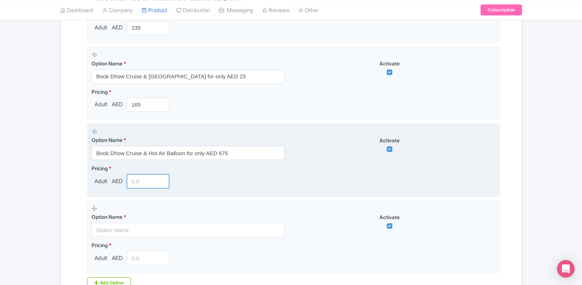
click at [143, 182] on input "number" at bounding box center [148, 181] width 43 height 14
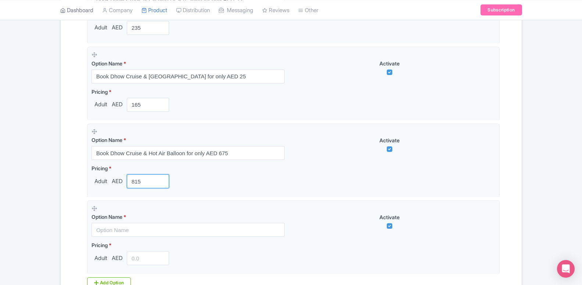
type input "815"
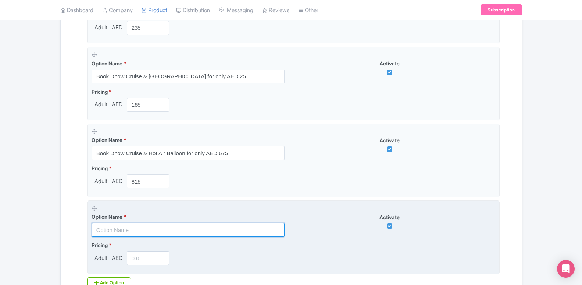
click at [121, 233] on input "text" at bounding box center [188, 230] width 193 height 14
paste input "Book Dhow Cruise & Museum of the Future for only AED 95"
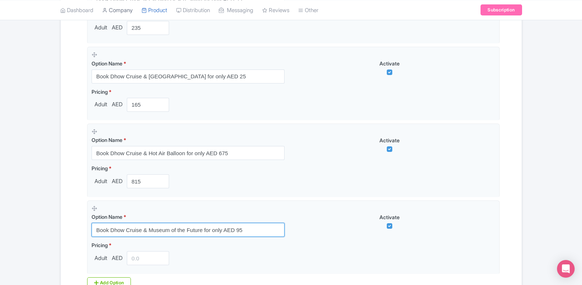
type input "Book Dhow Cruise & Museum of the Future for only AED 95"
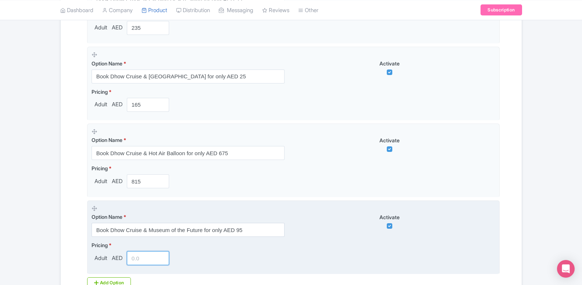
click at [135, 256] on input "number" at bounding box center [148, 258] width 43 height 14
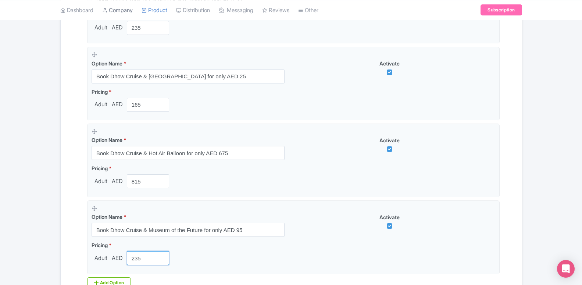
type input "235"
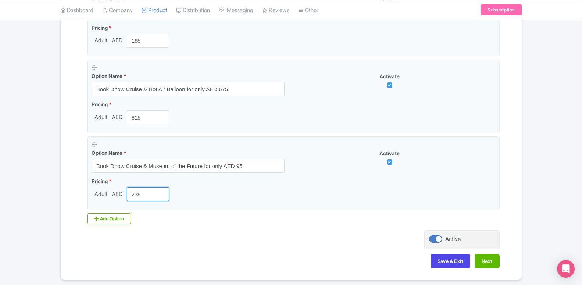
scroll to position [1305, 0]
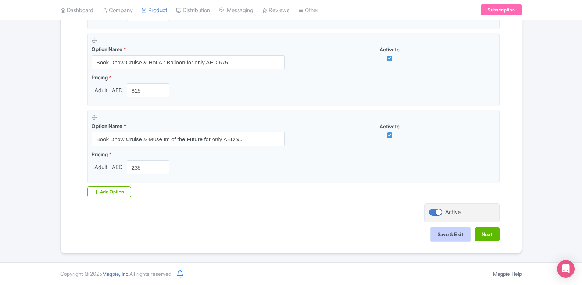
click at [445, 233] on button "Save & Exit" at bounding box center [450, 234] width 40 height 14
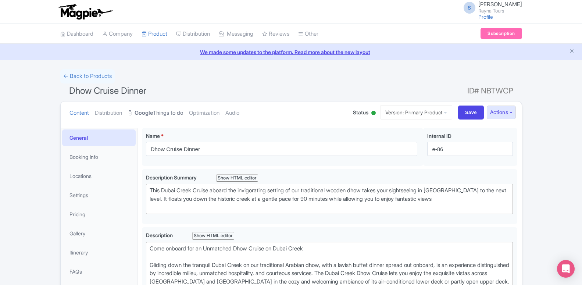
click at [177, 113] on link "Google Things to do" at bounding box center [155, 112] width 55 height 23
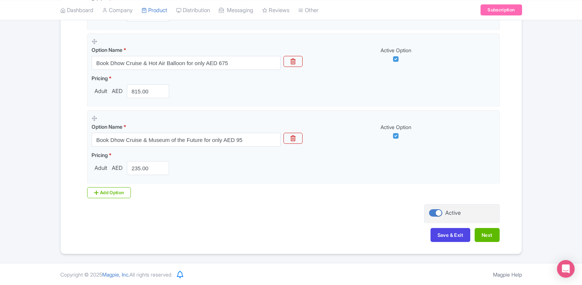
scroll to position [1305, 0]
click at [445, 234] on button "Save & Exit" at bounding box center [450, 234] width 40 height 14
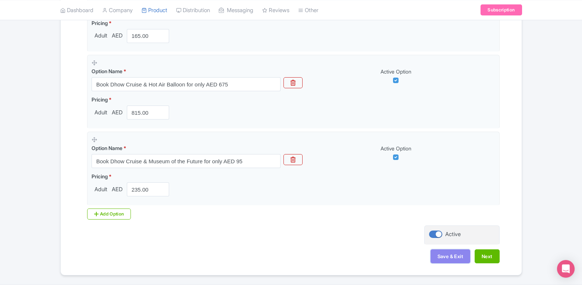
scroll to position [1267, 0]
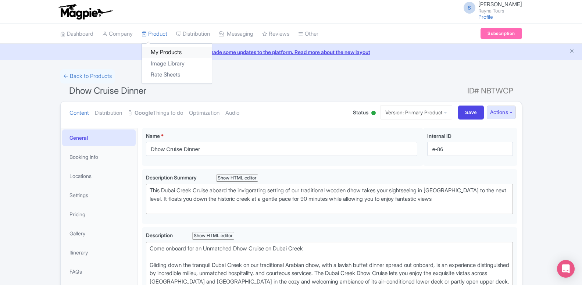
click at [153, 50] on link "My Products" at bounding box center [177, 52] width 70 height 11
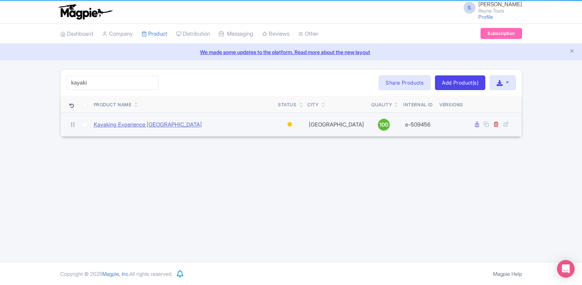
type input "kayaki"
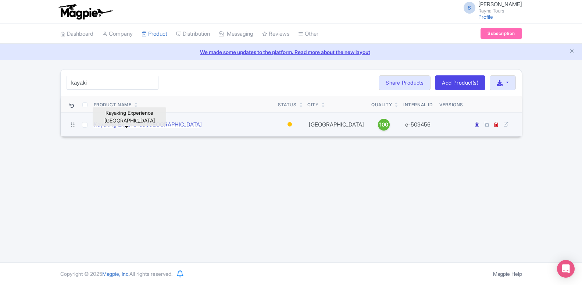
click at [137, 127] on link "Kayaking Experience [GEOGRAPHIC_DATA]" at bounding box center [148, 125] width 108 height 8
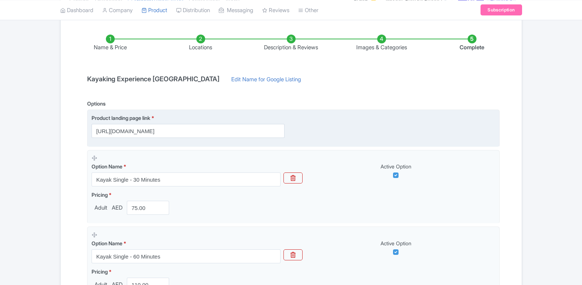
scroll to position [112, 0]
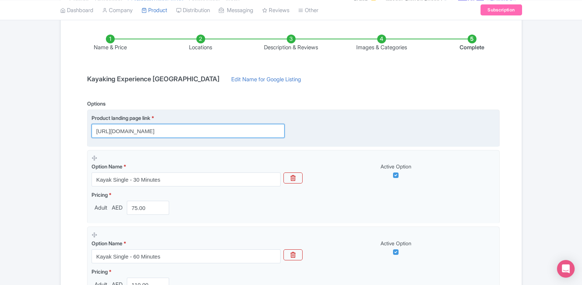
click at [169, 132] on input "https://www.raynatours.com/dubai/water-activities/kayaking-experience-in-dubai-…" at bounding box center [188, 131] width 193 height 14
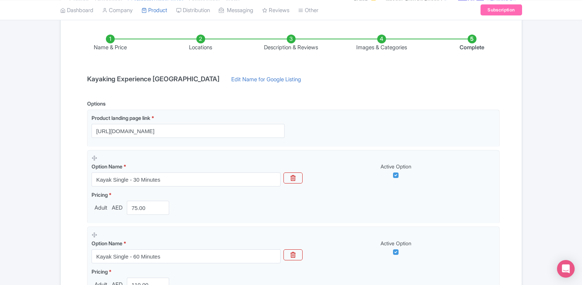
click at [169, 132] on input "https://www.raynatours.com/dubai/water-activities/kayaking-experience-in-dubai-…" at bounding box center [188, 131] width 193 height 14
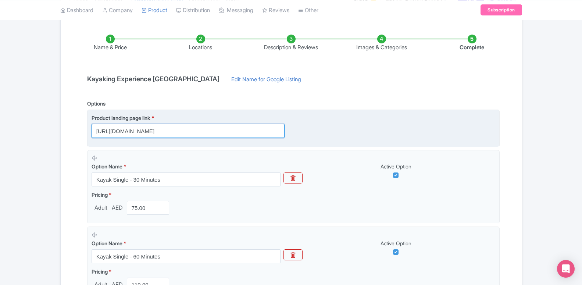
click at [142, 129] on input "https://www.raynatours.com/dubai/water-activities/kayaking-experience-in-dubai-…" at bounding box center [188, 131] width 193 height 14
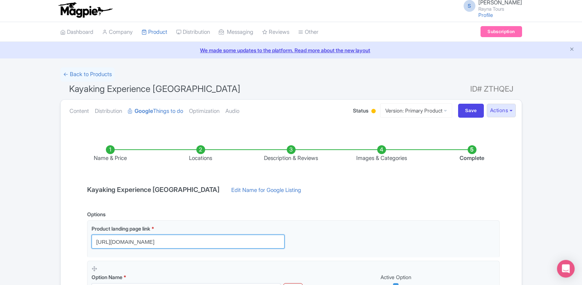
scroll to position [0, 0]
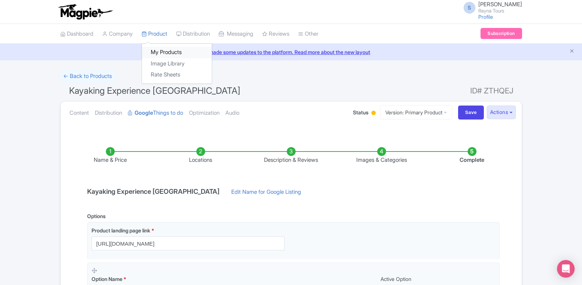
click at [155, 51] on link "My Products" at bounding box center [177, 52] width 70 height 11
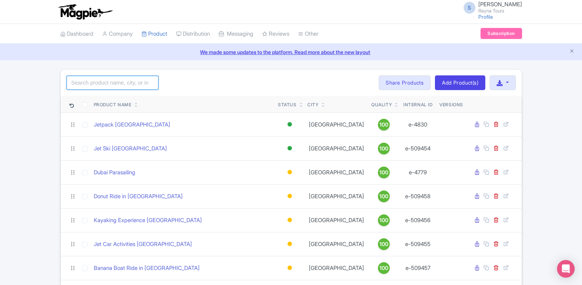
click at [125, 83] on input "search" at bounding box center [113, 83] width 92 height 14
paste input "[GEOGRAPHIC_DATA]"
click button "Search" at bounding box center [0, 0] width 0 height 0
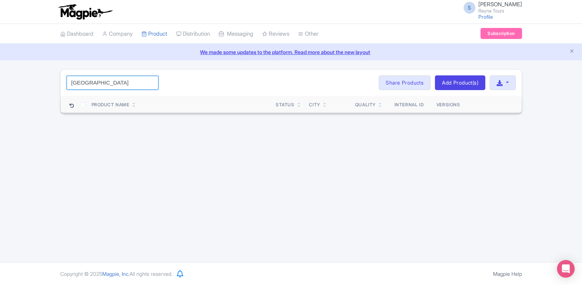
click button "Search" at bounding box center [0, 0] width 0 height 0
click at [94, 79] on input "[GEOGRAPHIC_DATA]" at bounding box center [113, 83] width 92 height 14
click at [93, 83] on input "[GEOGRAPHIC_DATA]" at bounding box center [113, 83] width 92 height 14
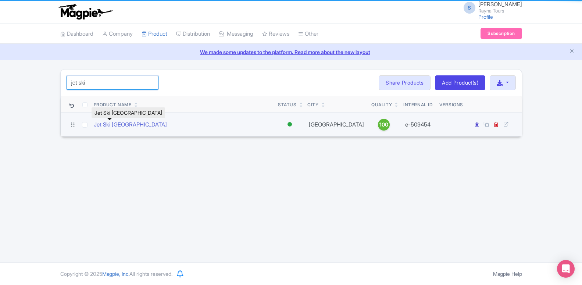
type input "jet ski"
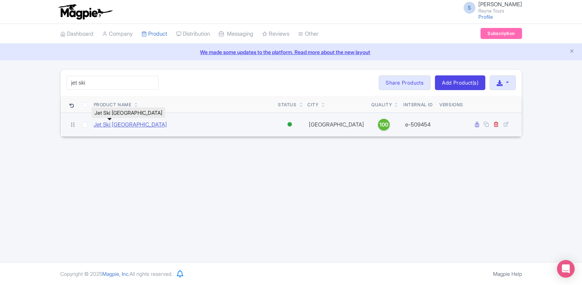
click at [114, 123] on link "Jet Ski [GEOGRAPHIC_DATA]" at bounding box center [130, 125] width 73 height 8
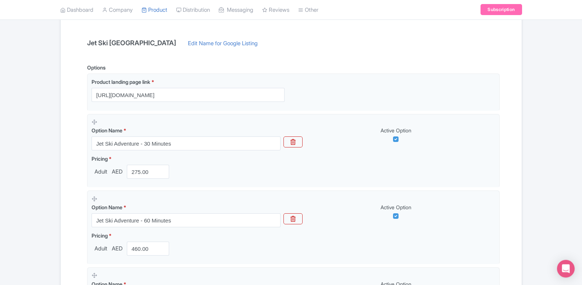
scroll to position [150, 0]
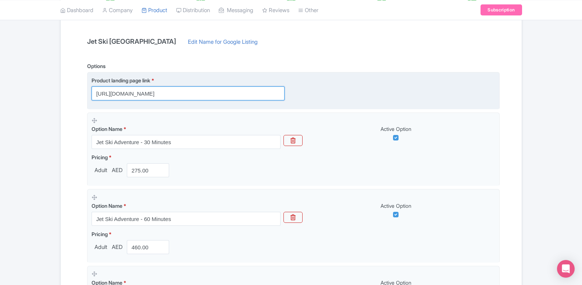
click at [198, 95] on input "[URL][DOMAIN_NAME]" at bounding box center [188, 93] width 193 height 14
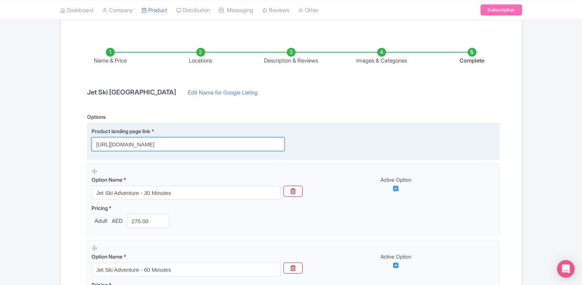
scroll to position [37, 0]
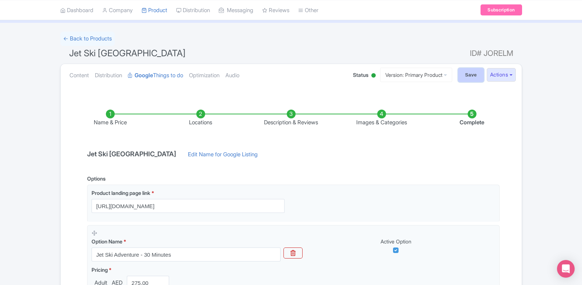
click at [470, 74] on input "Save" at bounding box center [471, 75] width 26 height 14
type input "Saving..."
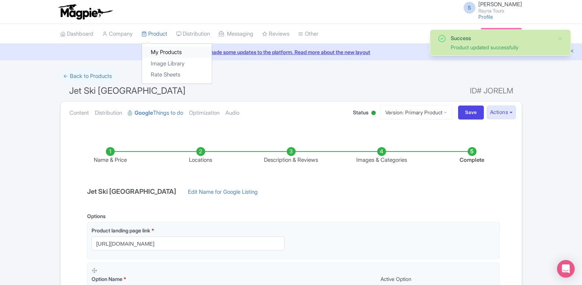
click at [164, 53] on link "My Products" at bounding box center [177, 52] width 70 height 11
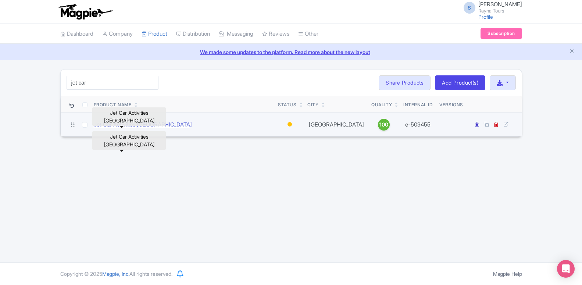
type input "jet car"
click at [130, 126] on link "Jet Car Activities [GEOGRAPHIC_DATA]" at bounding box center [143, 125] width 98 height 8
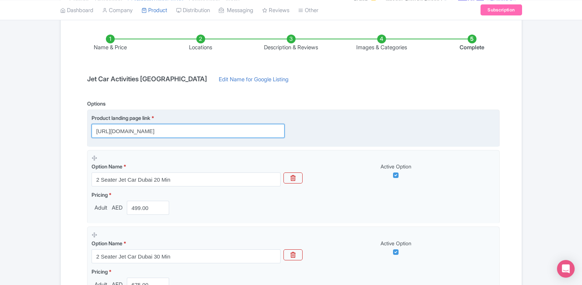
scroll to position [0, 13]
drag, startPoint x: 253, startPoint y: 128, endPoint x: 315, endPoint y: 132, distance: 62.2
click at [284, 132] on input "[URL][DOMAIN_NAME]" at bounding box center [188, 131] width 193 height 14
click at [245, 132] on input "https://www.raynatours.com/dubai/water-activities/jet-car-activities-dubai-e-50…" at bounding box center [188, 131] width 193 height 14
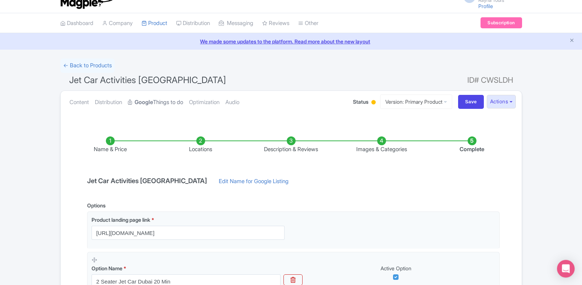
scroll to position [0, 0]
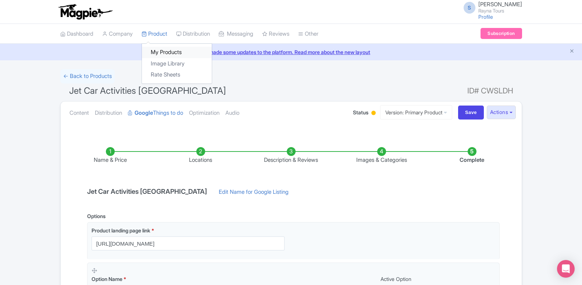
click at [160, 52] on link "My Products" at bounding box center [177, 52] width 70 height 11
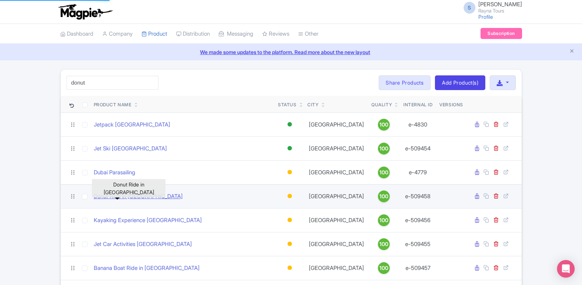
type input "donut"
click at [133, 196] on link "Donut Ride in Dubai" at bounding box center [138, 196] width 89 height 8
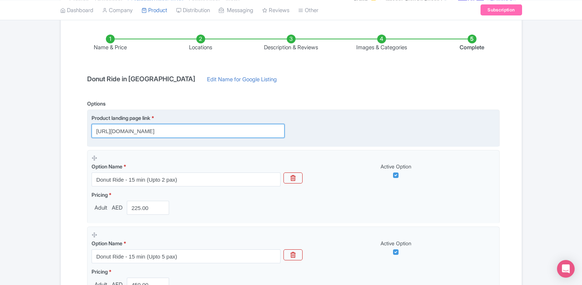
scroll to position [0, 5]
drag, startPoint x: 181, startPoint y: 135, endPoint x: 320, endPoint y: 134, distance: 139.7
click at [284, 134] on input "https://www.raynatours.com/dubai/water-activities/donut-ride-in-dubai-e-509458" at bounding box center [188, 131] width 193 height 14
click at [255, 130] on input "https://www.raynatours.com/dubai/water-activities/donut-ride-in-dubai-e-509458" at bounding box center [188, 131] width 193 height 14
drag, startPoint x: 180, startPoint y: 121, endPoint x: 180, endPoint y: 129, distance: 7.4
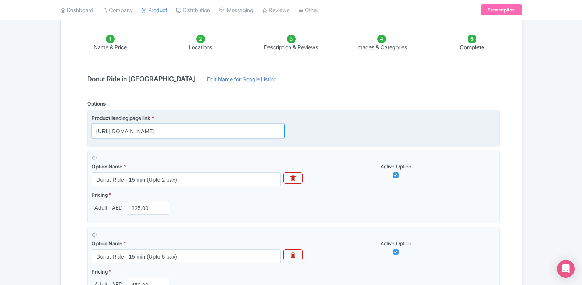
click at [180, 129] on input "https://www.raynatours.com/dubai/water-activities/donut-ride-in-dubai-e-509458" at bounding box center [188, 131] width 193 height 14
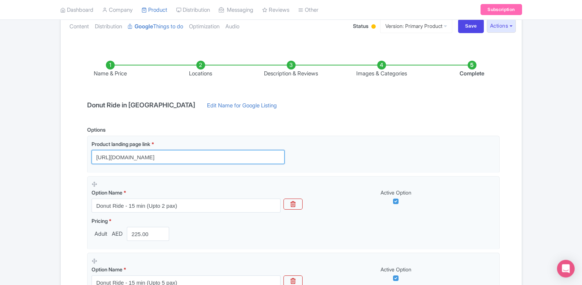
scroll to position [75, 0]
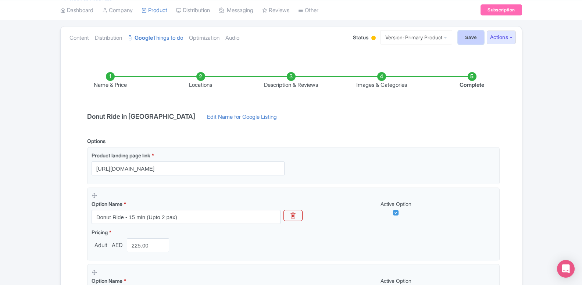
click at [466, 39] on input "Save" at bounding box center [471, 38] width 26 height 14
type input "Saving..."
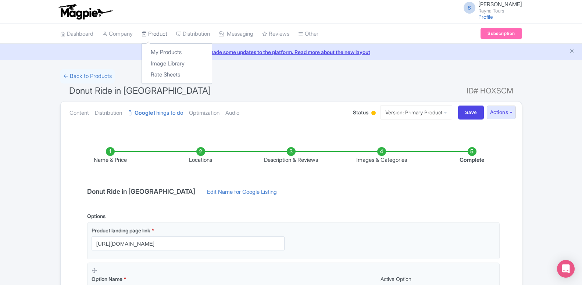
click at [155, 37] on link "Product" at bounding box center [154, 34] width 26 height 20
click at [157, 51] on link "My Products" at bounding box center [177, 52] width 70 height 11
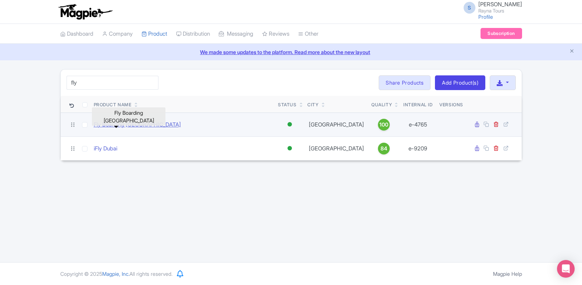
type input "fly"
click at [126, 123] on link "Fly Boarding [GEOGRAPHIC_DATA]" at bounding box center [137, 125] width 87 height 8
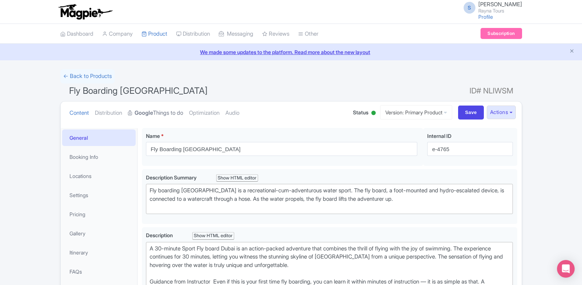
click at [144, 113] on strong "Google" at bounding box center [144, 113] width 18 height 8
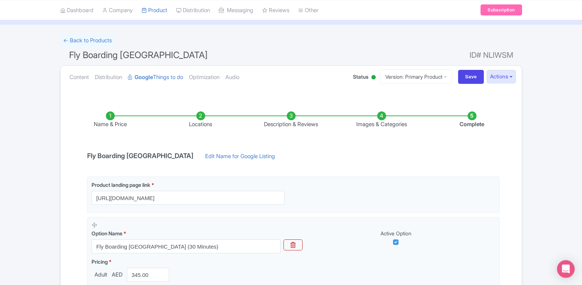
scroll to position [75, 0]
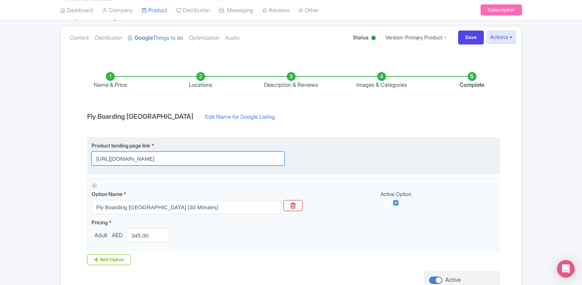
drag, startPoint x: 190, startPoint y: 158, endPoint x: 300, endPoint y: 158, distance: 109.5
click at [284, 158] on input "[URL][DOMAIN_NAME]" at bounding box center [188, 158] width 193 height 14
click at [249, 160] on input "[URL][DOMAIN_NAME]" at bounding box center [188, 158] width 193 height 14
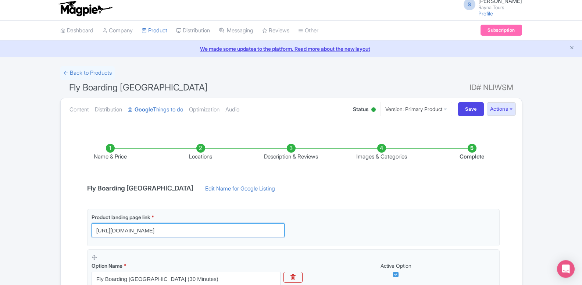
scroll to position [0, 0]
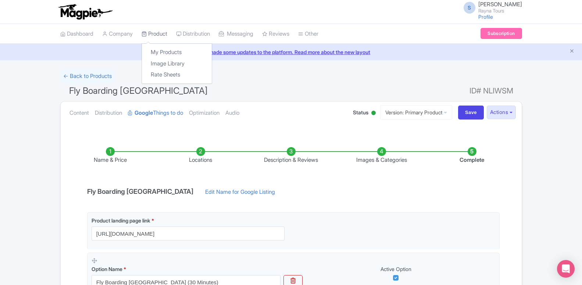
click at [157, 35] on link "Product" at bounding box center [154, 34] width 26 height 20
click at [161, 50] on link "My Products" at bounding box center [177, 52] width 70 height 11
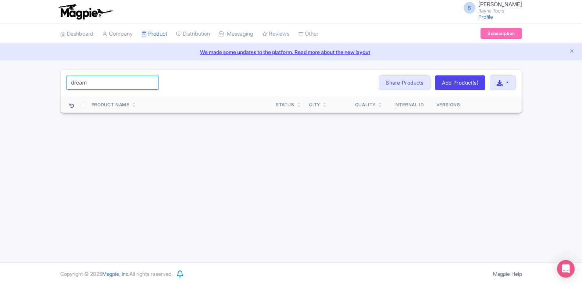
click at [88, 82] on input "dream" at bounding box center [113, 83] width 92 height 14
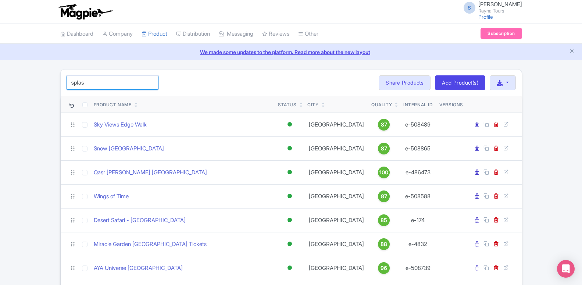
click at [92, 82] on input "splas" at bounding box center [113, 83] width 92 height 14
click button "Search" at bounding box center [0, 0] width 0 height 0
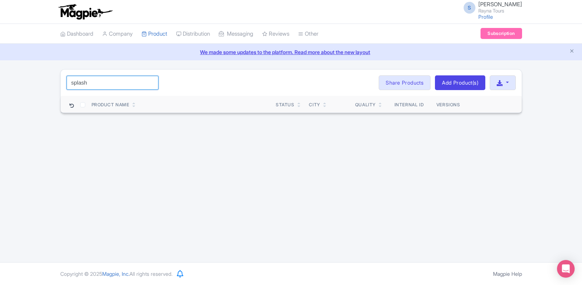
click at [92, 82] on input "splash" at bounding box center [113, 83] width 92 height 14
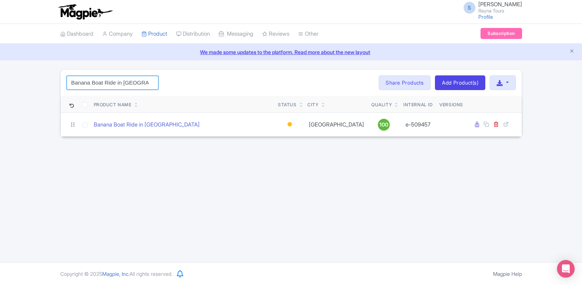
type input "Banana Boat Ride in Dubai"
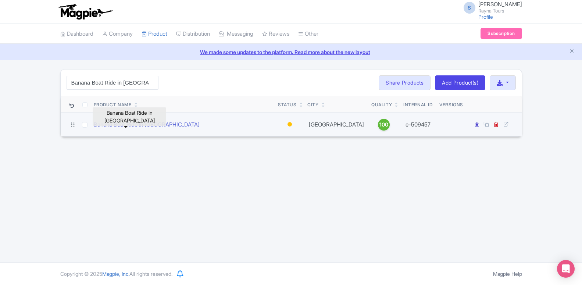
click at [153, 122] on link "Banana Boat Ride in [GEOGRAPHIC_DATA]" at bounding box center [147, 125] width 106 height 8
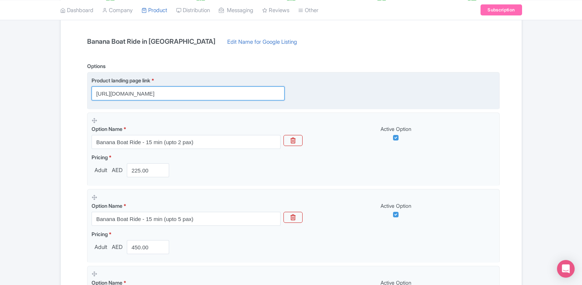
scroll to position [0, 22]
drag, startPoint x: 186, startPoint y: 96, endPoint x: 311, endPoint y: 86, distance: 125.7
click at [284, 86] on input "[URL][DOMAIN_NAME]" at bounding box center [188, 93] width 193 height 14
click at [244, 91] on input "[URL][DOMAIN_NAME]" at bounding box center [188, 93] width 193 height 14
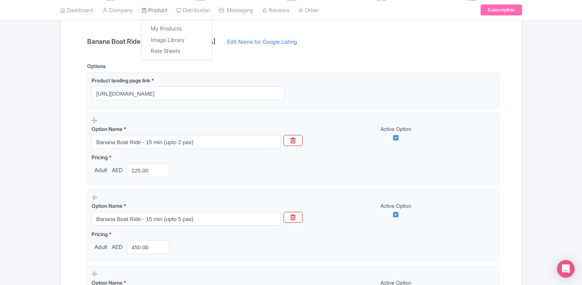
click at [159, 14] on link "Product" at bounding box center [154, 10] width 26 height 20
click at [165, 28] on link "My Products" at bounding box center [177, 28] width 70 height 11
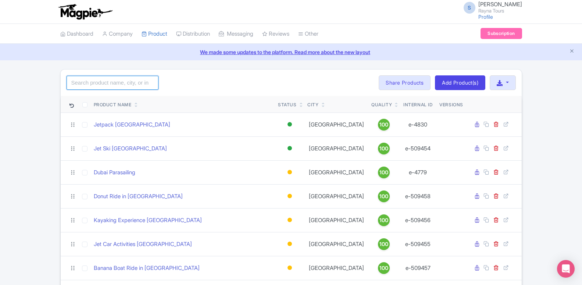
click at [106, 85] on input "search" at bounding box center [113, 83] width 92 height 14
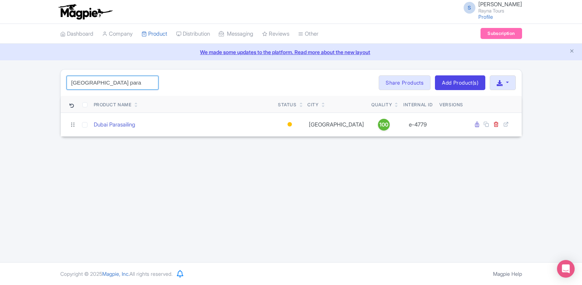
click at [122, 90] on input "dubai para" at bounding box center [113, 83] width 92 height 14
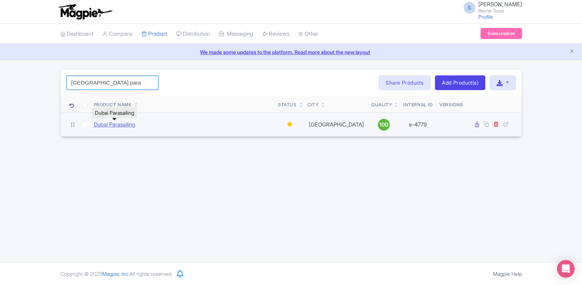
type input "dubai para"
click at [128, 123] on link "Dubai Parasailing" at bounding box center [115, 125] width 42 height 8
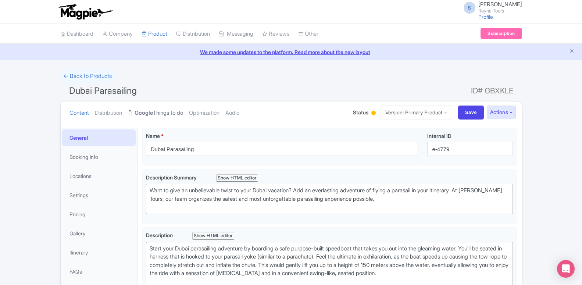
click at [143, 113] on strong "Google" at bounding box center [144, 113] width 18 height 8
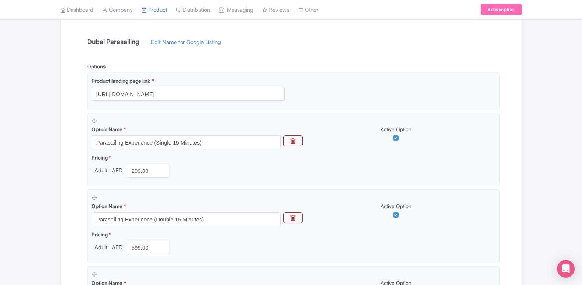
scroll to position [150, 0]
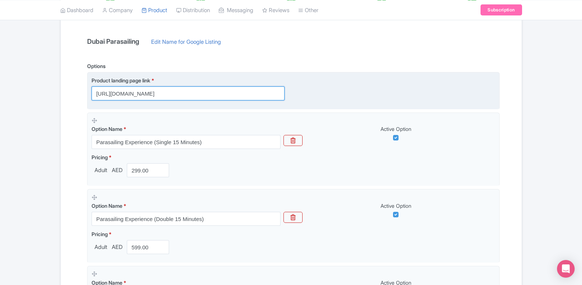
drag, startPoint x: 214, startPoint y: 97, endPoint x: 305, endPoint y: 90, distance: 91.5
click at [284, 90] on input "[URL][DOMAIN_NAME]" at bounding box center [188, 93] width 193 height 14
click at [245, 96] on input "[URL][DOMAIN_NAME]" at bounding box center [188, 93] width 193 height 14
click at [212, 91] on input "[URL][DOMAIN_NAME]" at bounding box center [188, 93] width 193 height 14
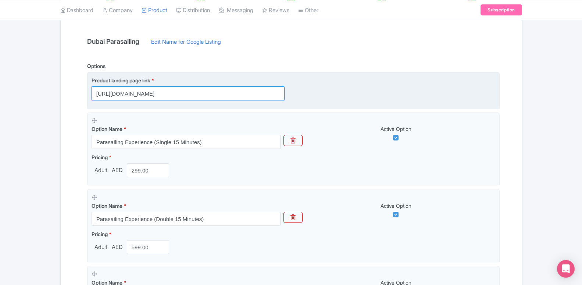
click at [212, 91] on input "[URL][DOMAIN_NAME]" at bounding box center [188, 93] width 193 height 14
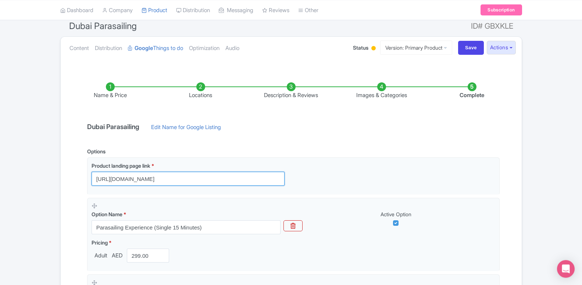
scroll to position [37, 0]
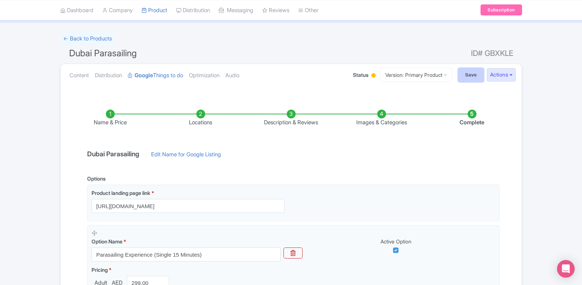
click at [470, 79] on input "Save" at bounding box center [471, 75] width 26 height 14
type input "Saving..."
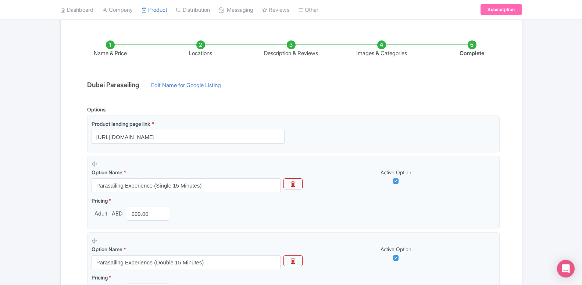
scroll to position [112, 0]
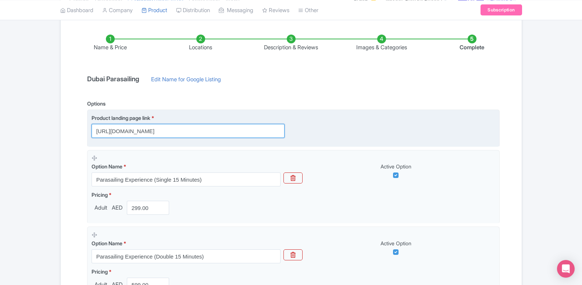
click at [174, 131] on input "[URL][DOMAIN_NAME]" at bounding box center [188, 131] width 193 height 14
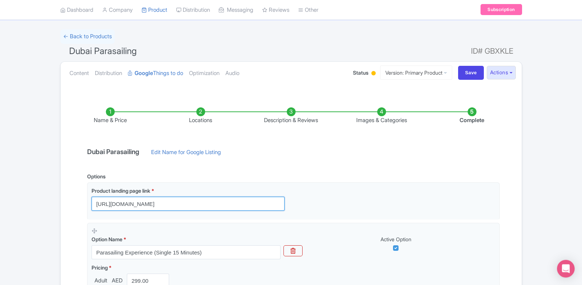
scroll to position [37, 0]
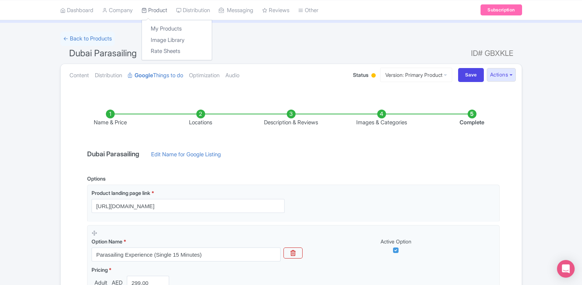
click at [151, 14] on link "Product" at bounding box center [154, 10] width 26 height 20
click at [157, 25] on link "My Products" at bounding box center [177, 28] width 70 height 11
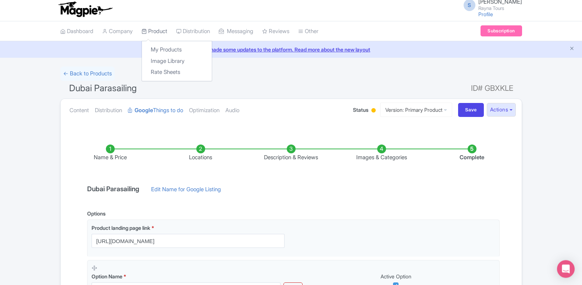
scroll to position [0, 0]
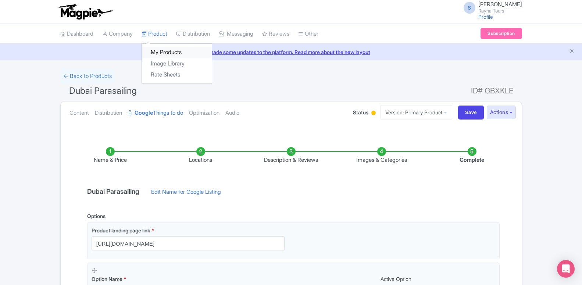
click at [160, 51] on link "My Products" at bounding box center [177, 52] width 70 height 11
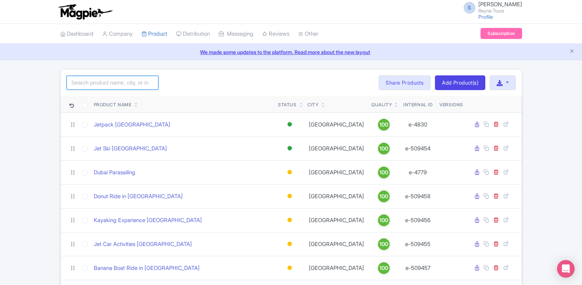
click at [132, 83] on input "search" at bounding box center [113, 83] width 92 height 14
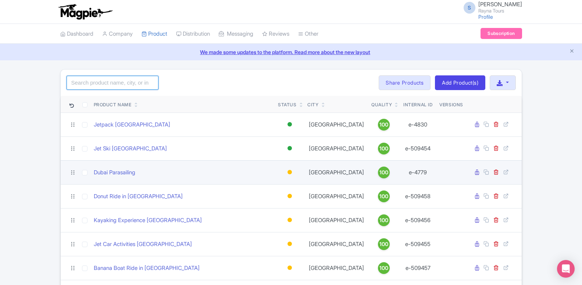
scroll to position [37, 0]
